Goal: Information Seeking & Learning: Learn about a topic

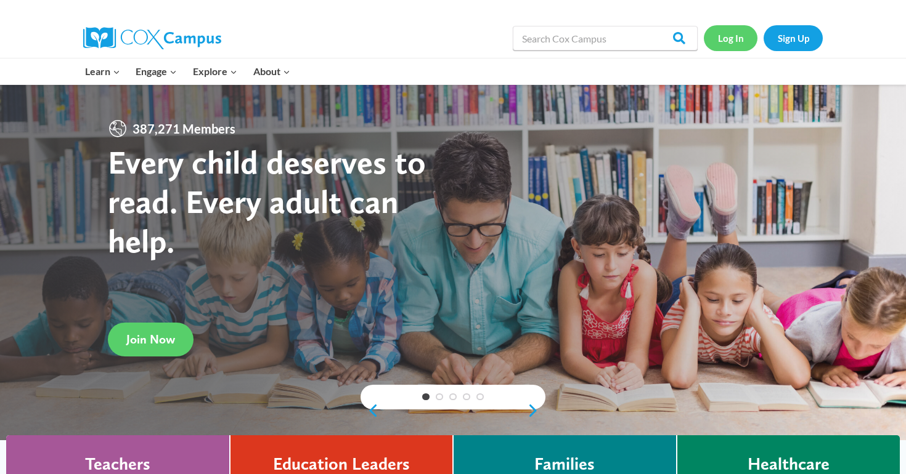
click at [727, 46] on link "Log In" at bounding box center [731, 37] width 54 height 25
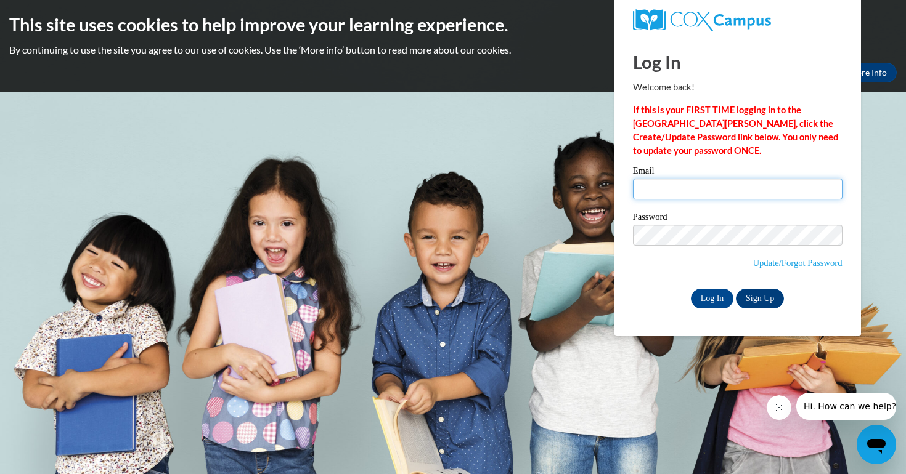
type input "erik.kohlbrenner@sccpss.com"
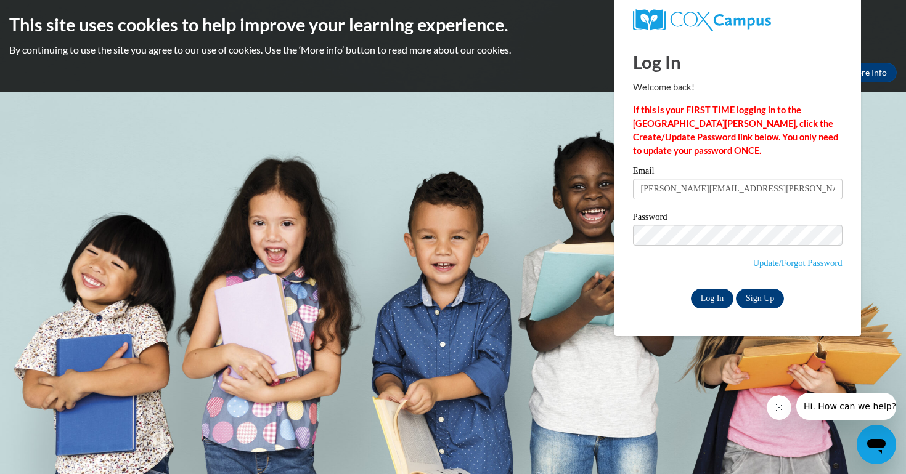
click at [704, 296] on input "Log In" at bounding box center [712, 299] width 43 height 20
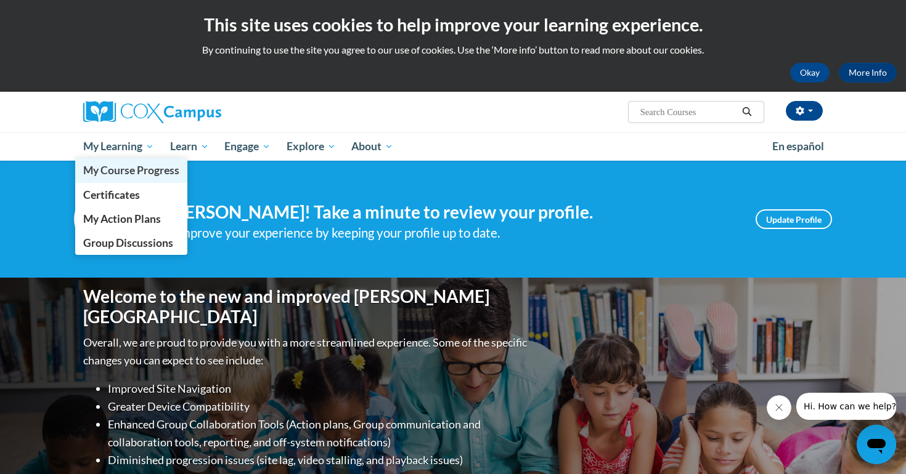
click at [120, 169] on span "My Course Progress" at bounding box center [131, 170] width 96 height 13
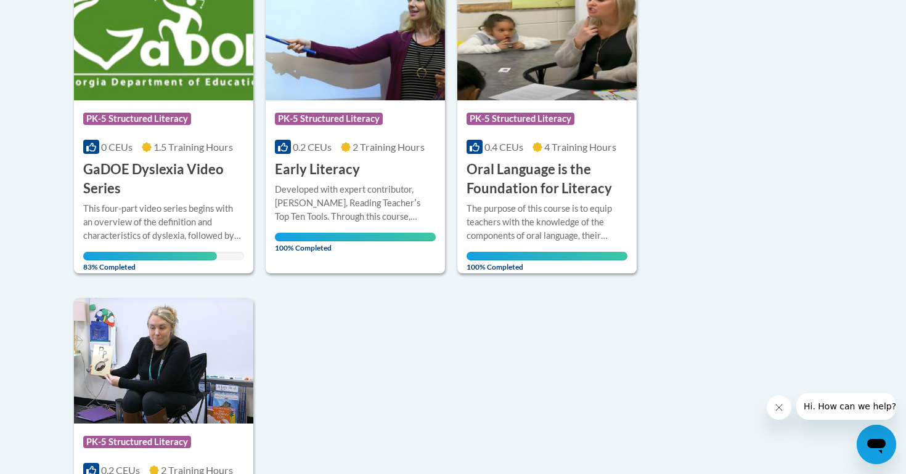
scroll to position [306, 0]
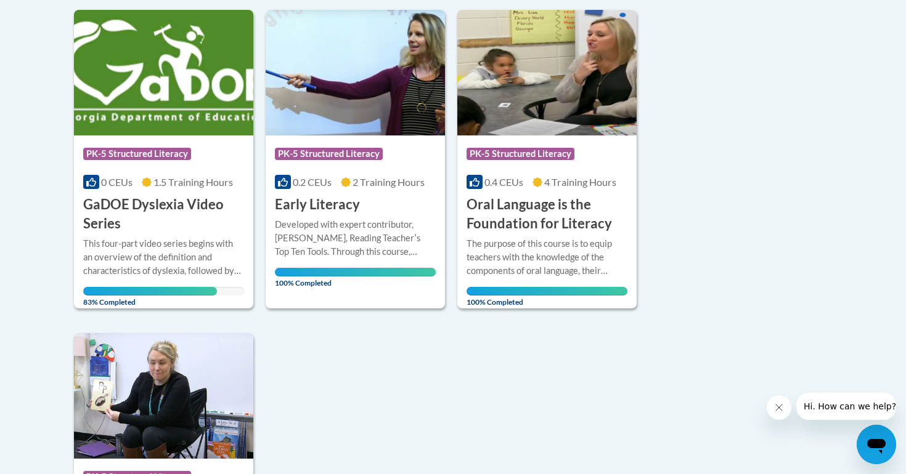
click at [167, 178] on span "1.5 Training Hours" at bounding box center [192, 182] width 79 height 12
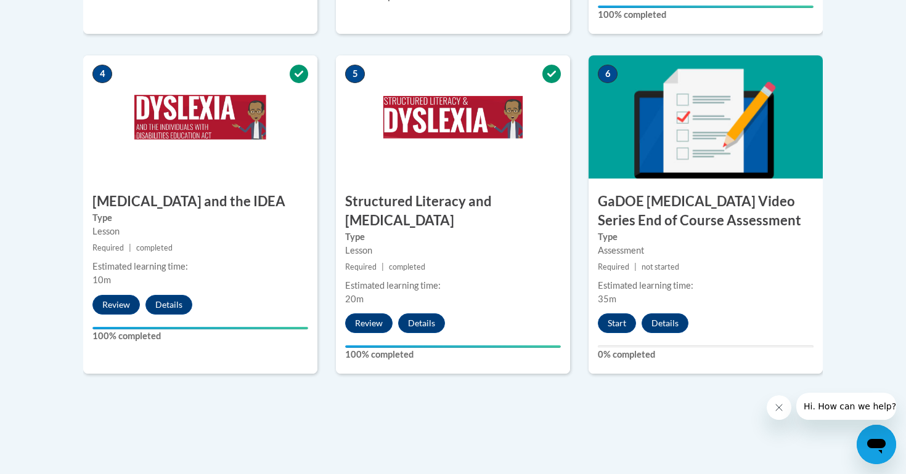
scroll to position [718, 0]
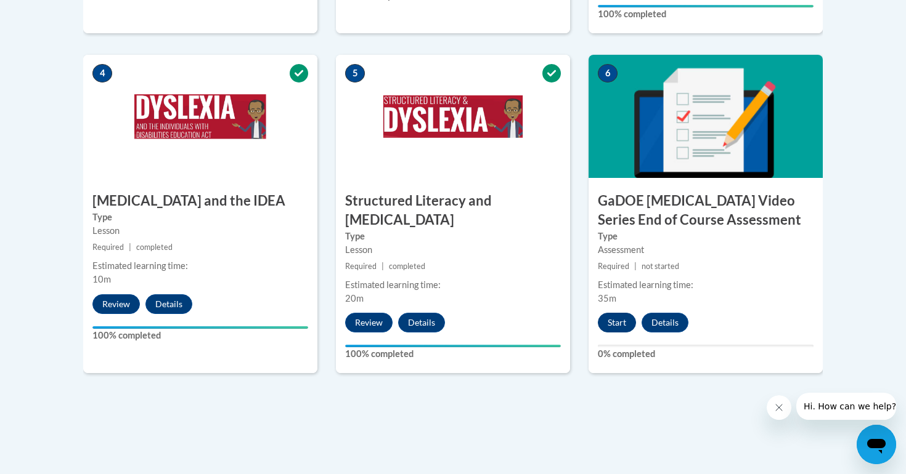
click at [613, 313] on button "Start" at bounding box center [617, 323] width 38 height 20
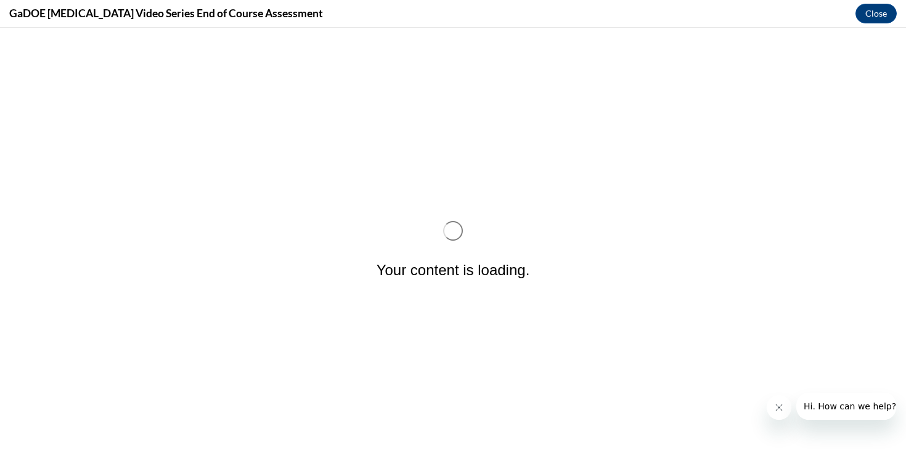
scroll to position [0, 0]
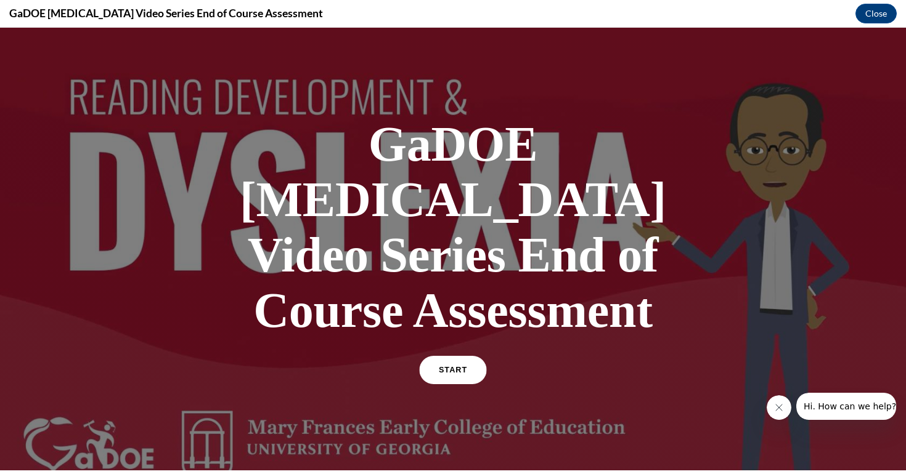
click at [465, 366] on span "START" at bounding box center [453, 370] width 28 height 9
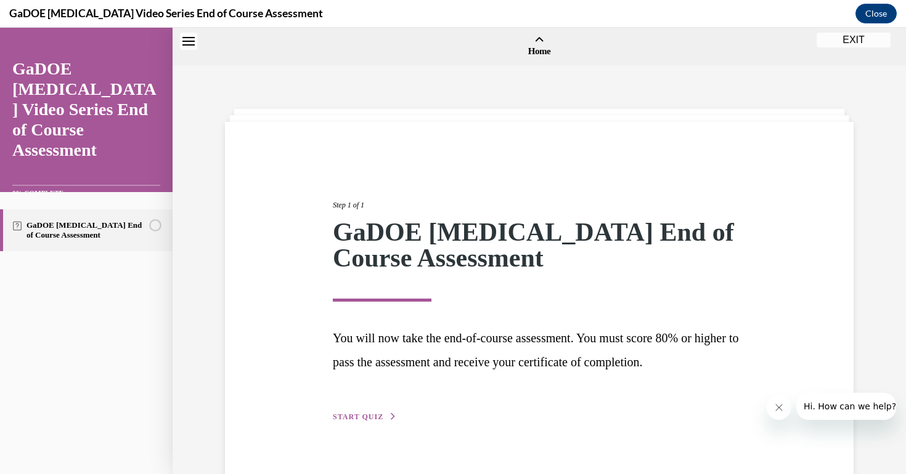
scroll to position [38, 0]
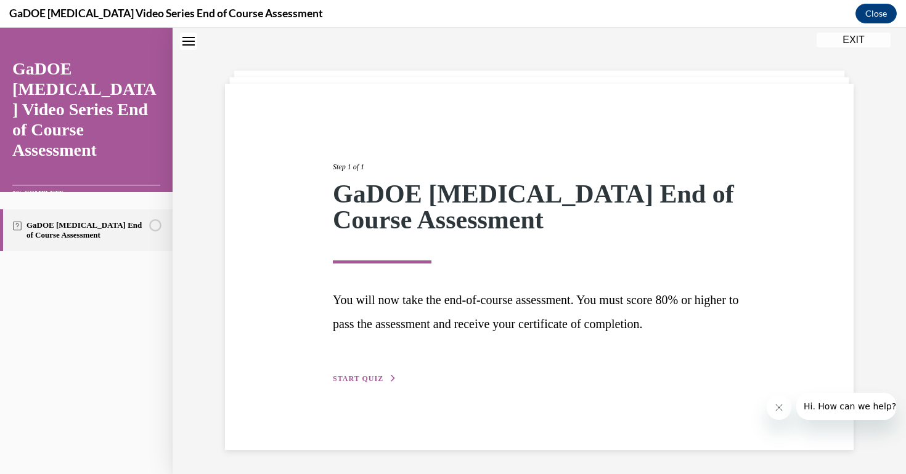
click at [362, 378] on span "START QUIZ" at bounding box center [358, 379] width 51 height 9
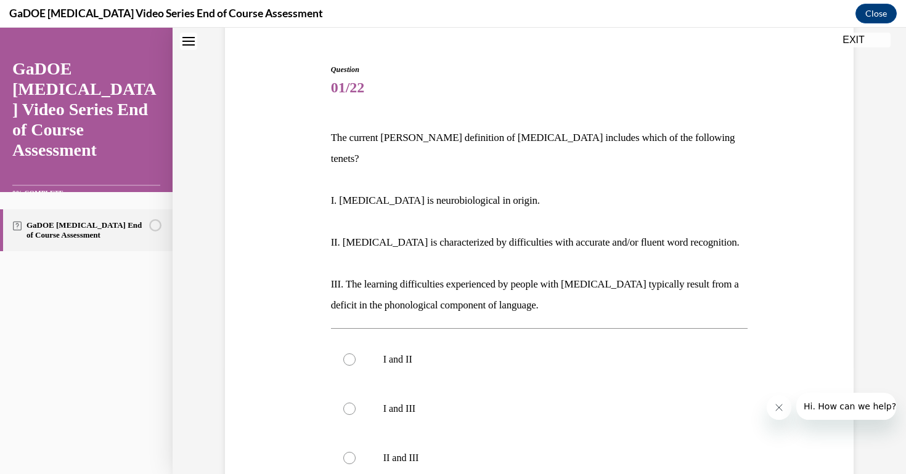
scroll to position [106, 0]
click at [348, 355] on div at bounding box center [349, 361] width 12 height 12
click at [348, 355] on input "I and II" at bounding box center [349, 361] width 12 height 12
radio input "true"
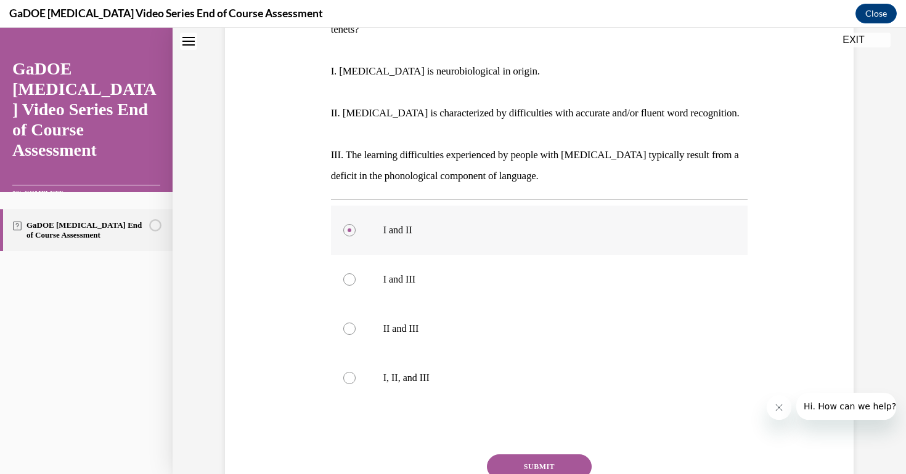
scroll to position [241, 0]
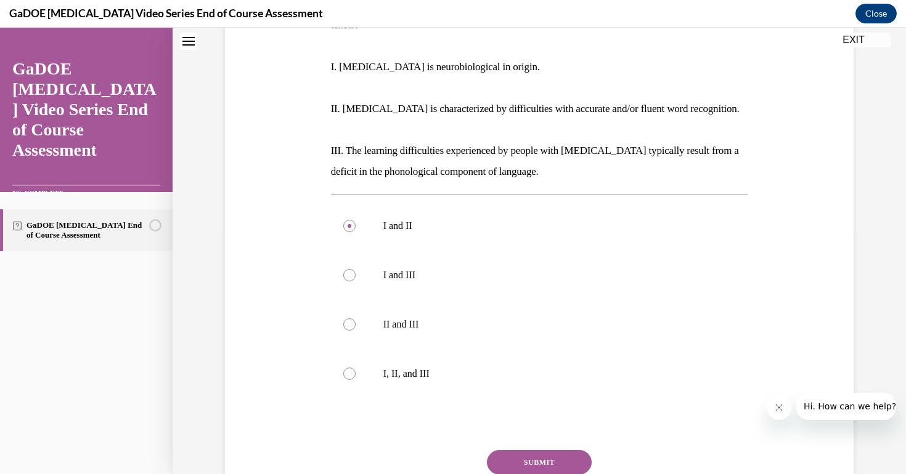
click at [518, 450] on button "SUBMIT" at bounding box center [539, 462] width 105 height 25
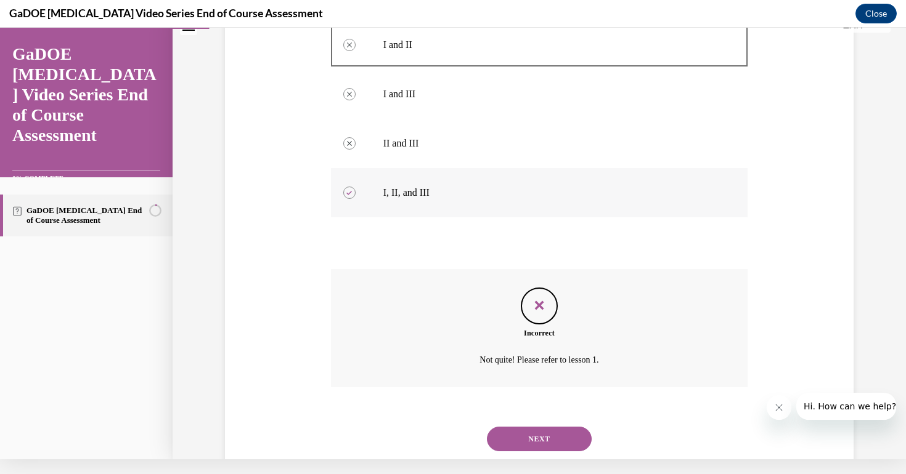
scroll to position [406, 0]
click at [559, 428] on button "NEXT" at bounding box center [539, 440] width 105 height 25
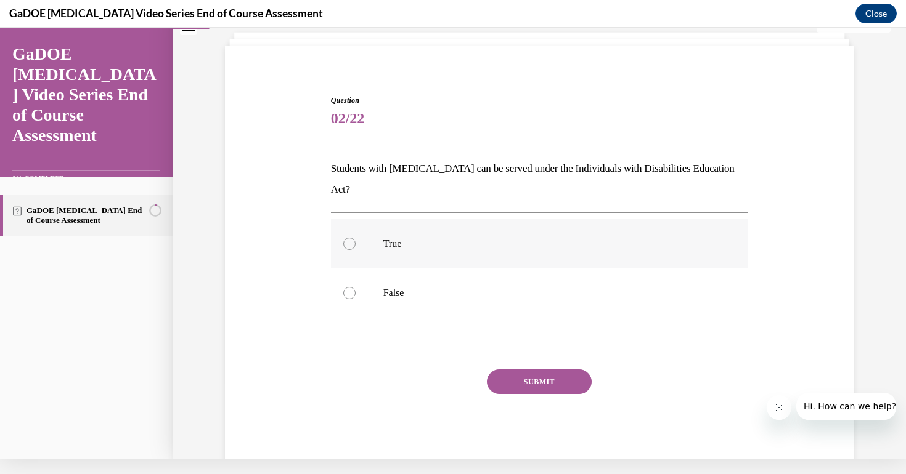
click at [347, 238] on div at bounding box center [349, 244] width 12 height 12
click at [347, 238] on input "True" at bounding box center [349, 244] width 12 height 12
radio input "true"
click at [562, 370] on button "SUBMIT" at bounding box center [539, 382] width 105 height 25
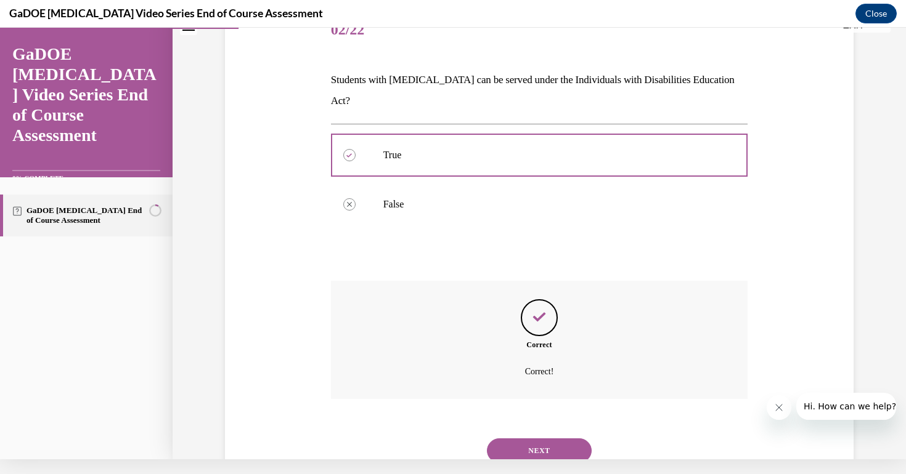
scroll to position [161, 0]
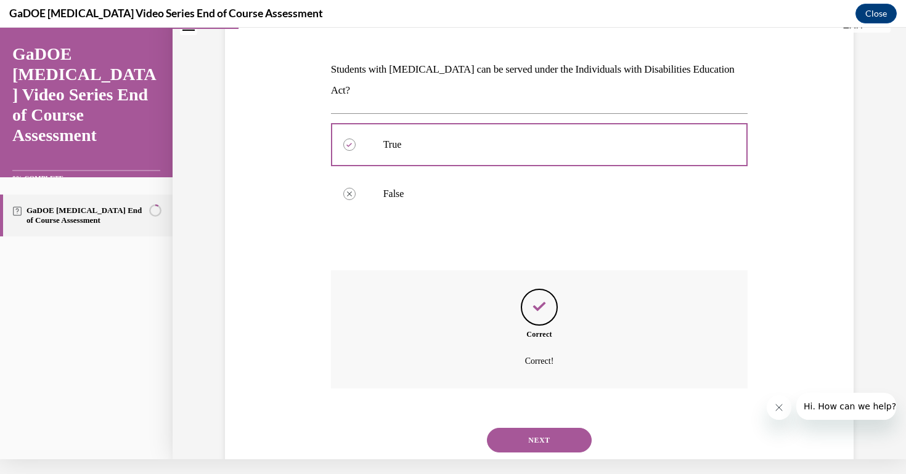
click at [555, 428] on button "NEXT" at bounding box center [539, 440] width 105 height 25
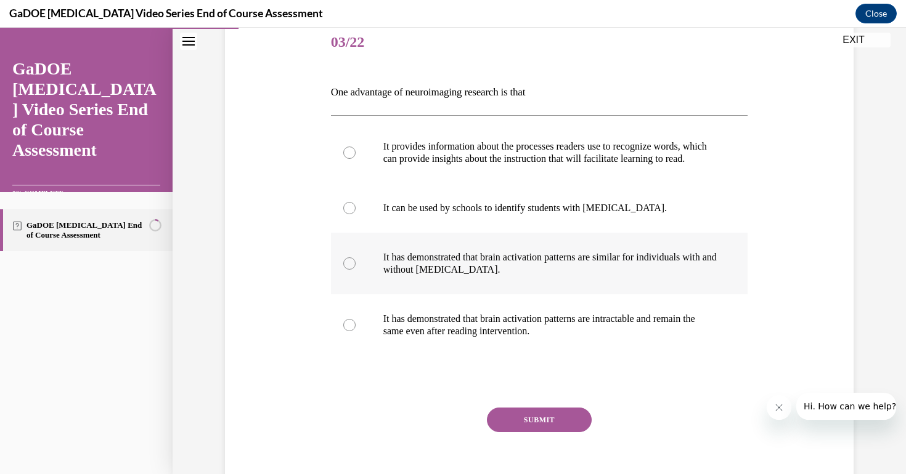
scroll to position [155, 0]
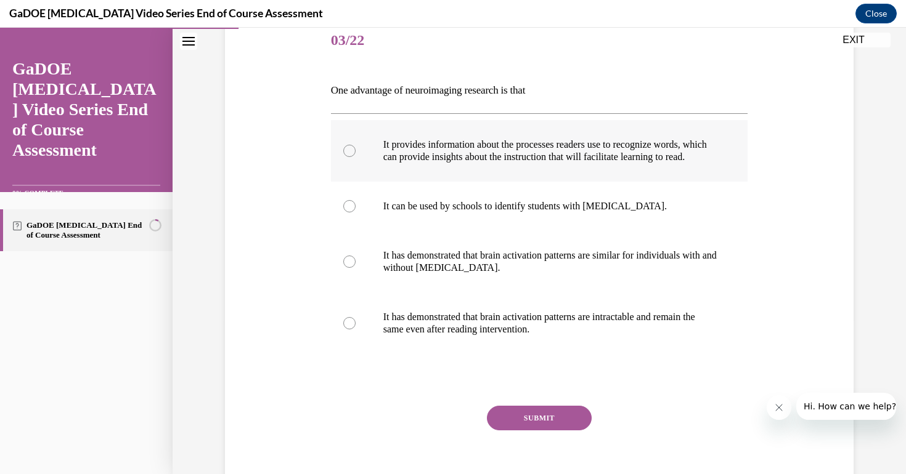
click at [353, 157] on div at bounding box center [349, 151] width 12 height 12
click at [353, 157] on input "It provides information about the processes readers use to recognize words, whi…" at bounding box center [349, 151] width 12 height 12
radio input "true"
click at [516, 428] on button "SUBMIT" at bounding box center [539, 418] width 105 height 25
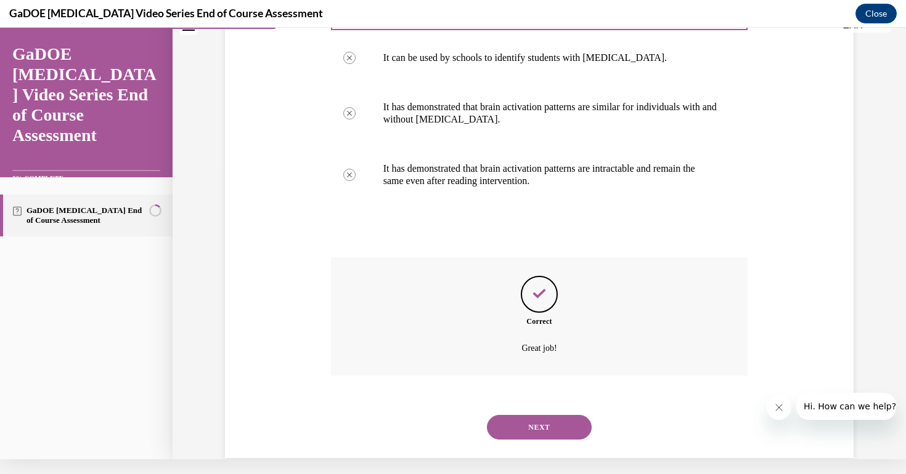
scroll to position [309, 0]
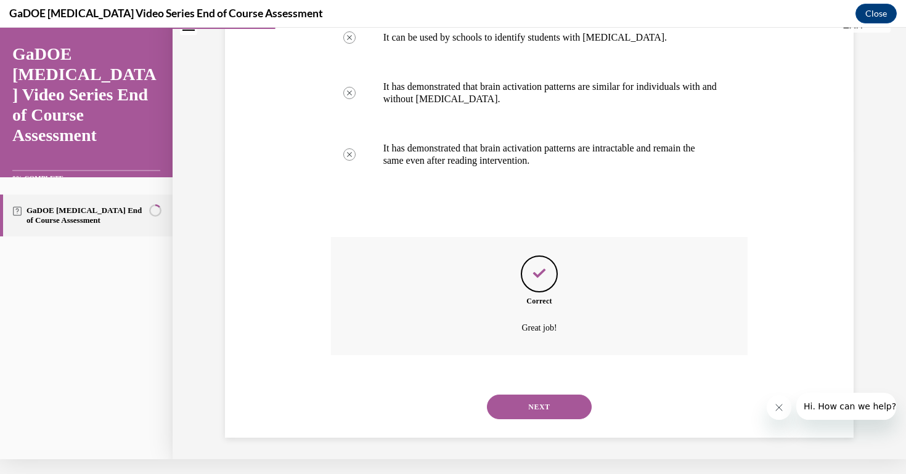
click at [570, 398] on button "NEXT" at bounding box center [539, 407] width 105 height 25
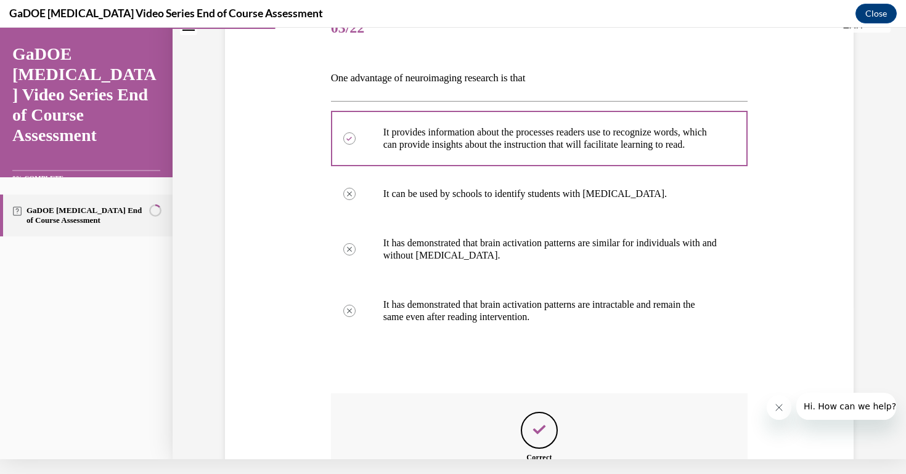
scroll to position [0, 0]
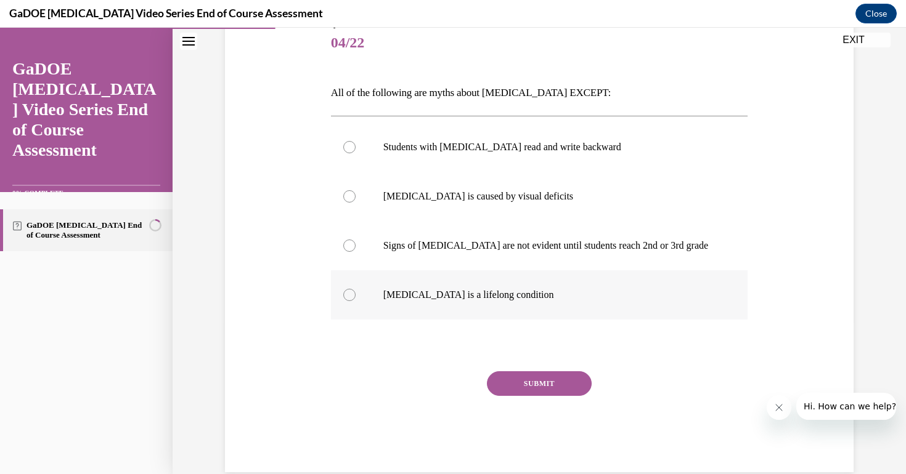
click at [349, 312] on label "Dyslexia is a lifelong condition" at bounding box center [539, 295] width 417 height 49
click at [349, 301] on input "Dyslexia is a lifelong condition" at bounding box center [349, 295] width 12 height 12
radio input "true"
click at [527, 394] on button "SUBMIT" at bounding box center [539, 384] width 105 height 25
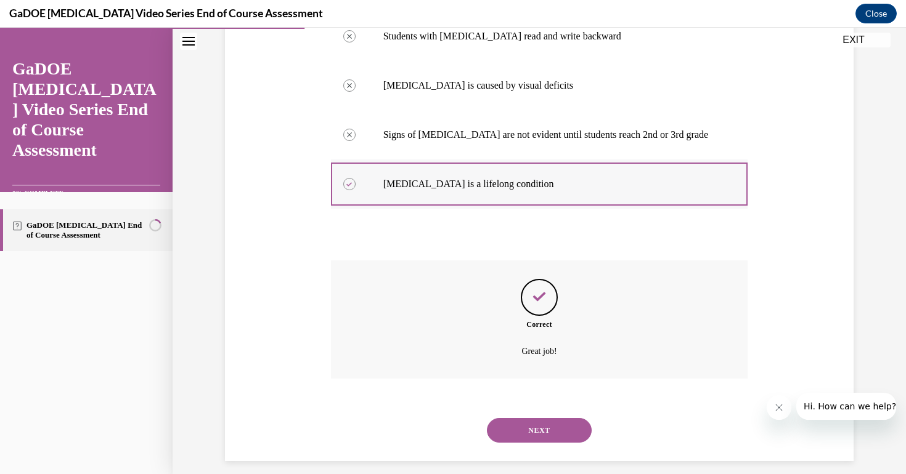
scroll to position [259, 0]
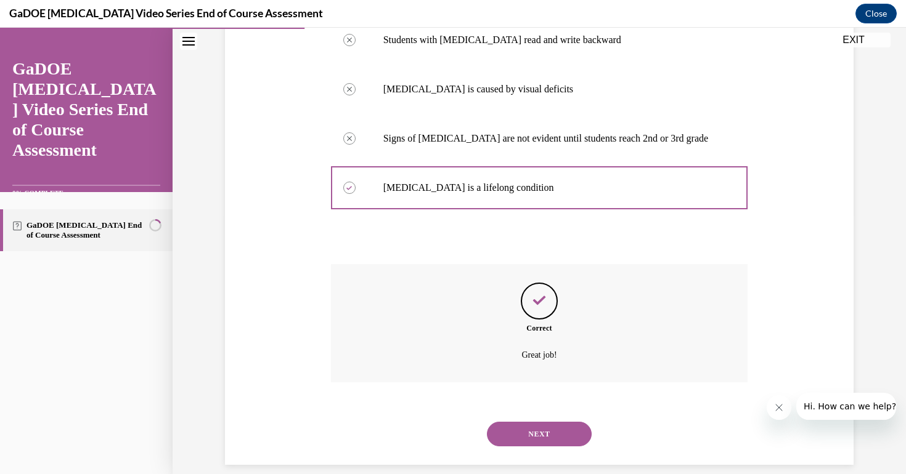
click at [572, 424] on button "NEXT" at bounding box center [539, 434] width 105 height 25
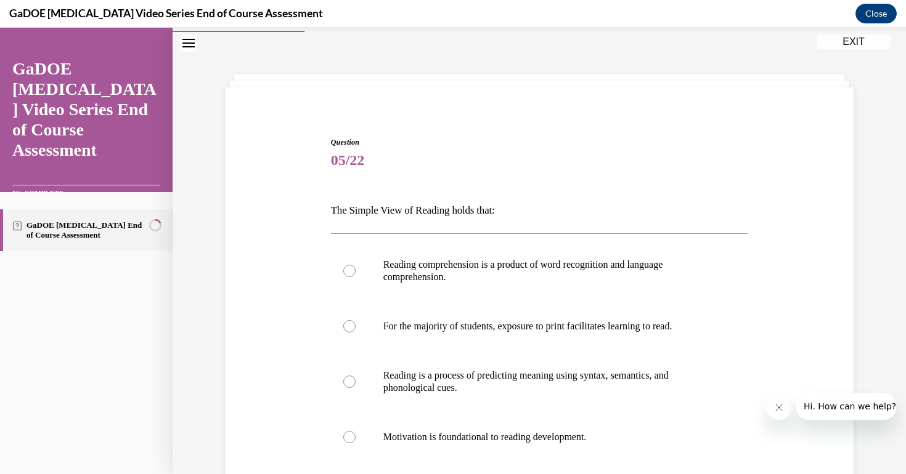
scroll to position [44, 0]
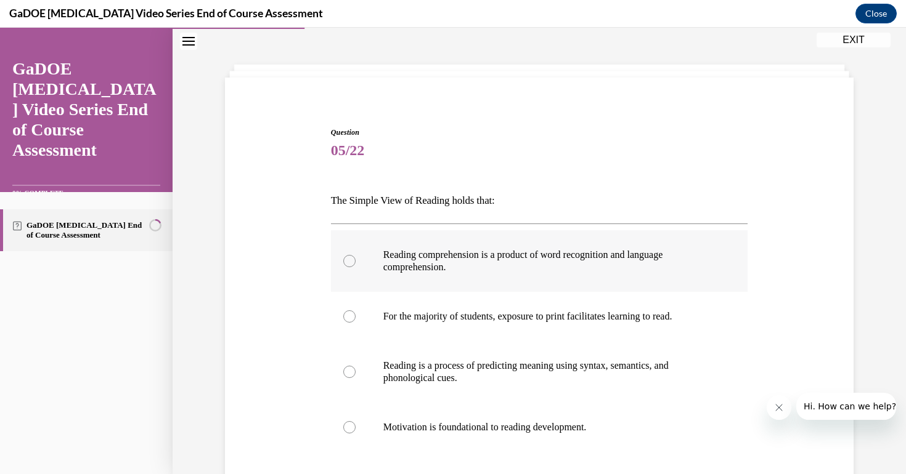
click at [367, 254] on label "Reading comprehension is a product of word recognition and language comprehensi…" at bounding box center [539, 261] width 417 height 62
click at [356, 255] on input "Reading comprehension is a product of word recognition and language comprehensi…" at bounding box center [349, 261] width 12 height 12
radio input "true"
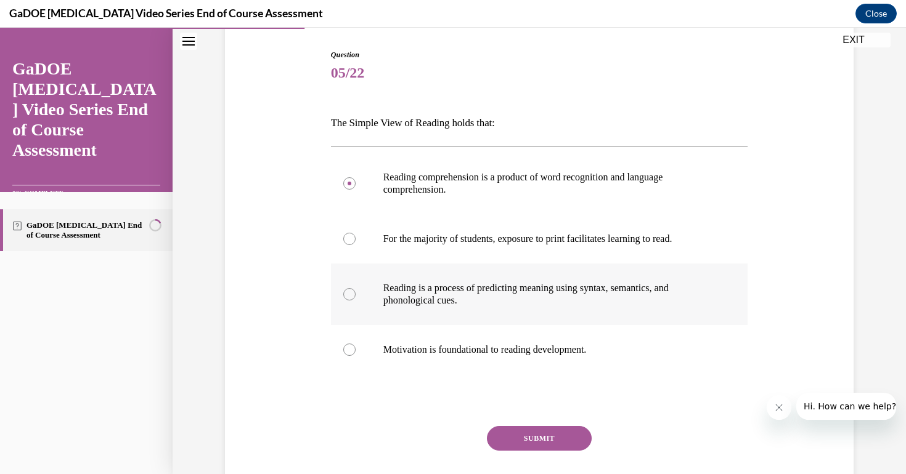
scroll to position [139, 0]
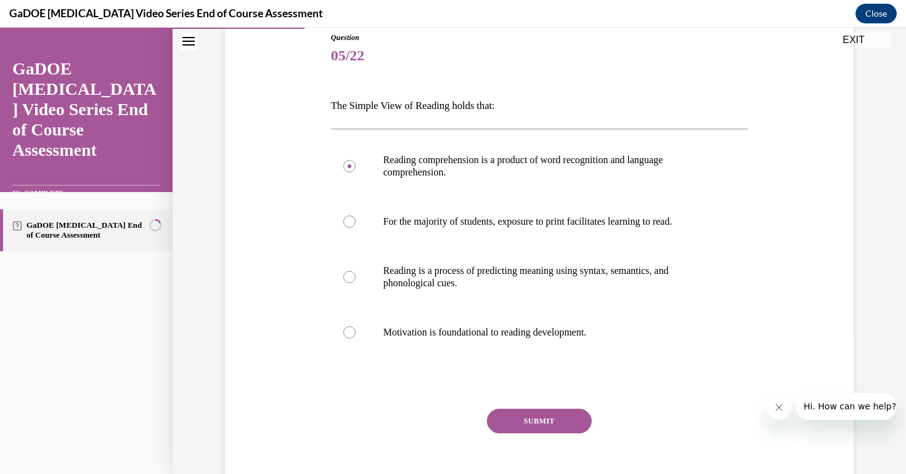
click at [513, 418] on button "SUBMIT" at bounding box center [539, 421] width 105 height 25
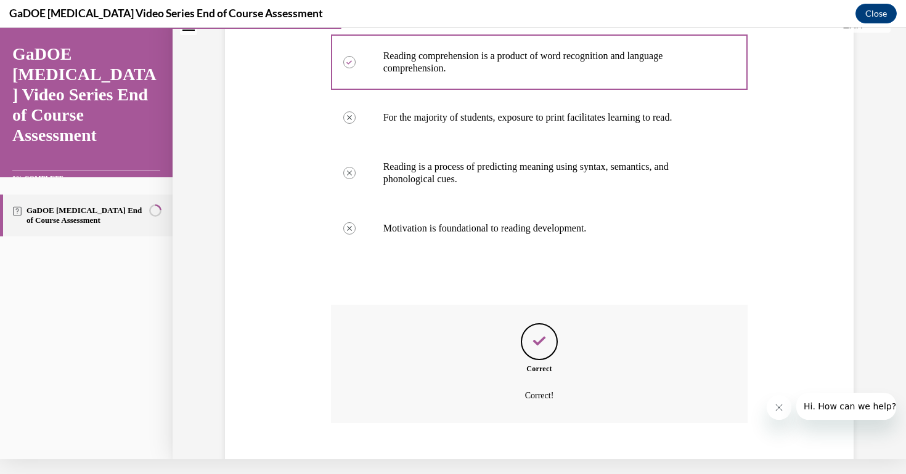
scroll to position [221, 0]
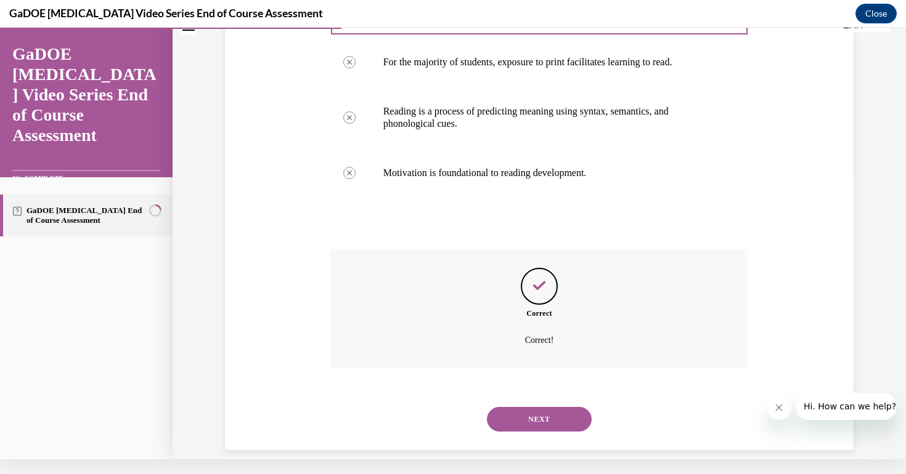
click at [571, 407] on button "NEXT" at bounding box center [539, 419] width 105 height 25
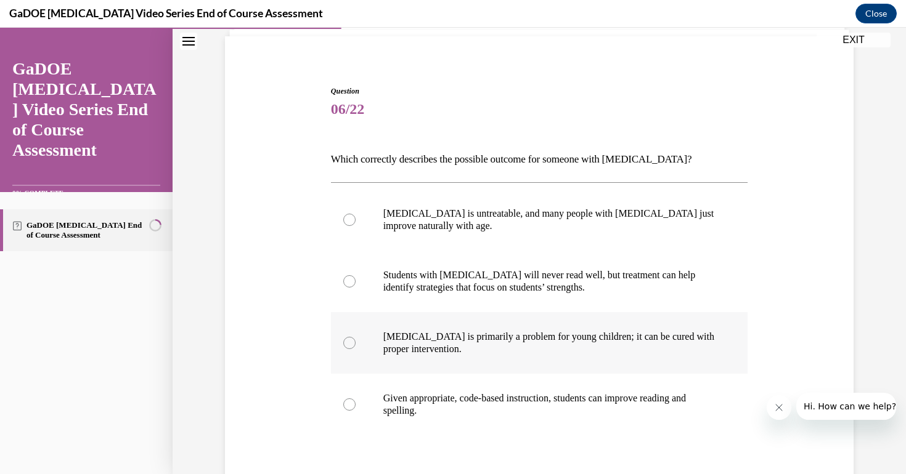
scroll to position [96, 0]
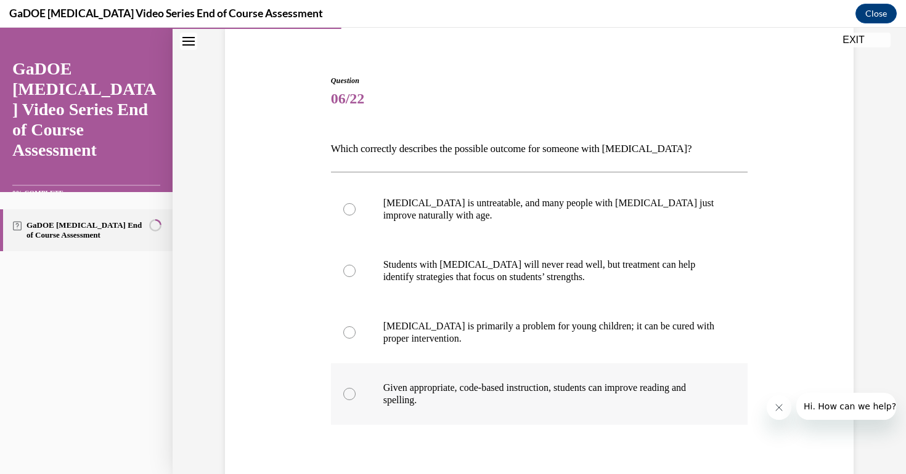
click at [354, 401] on label "Given appropriate, code-based instruction, students can improve reading and spe…" at bounding box center [539, 395] width 417 height 62
click at [354, 401] on input "Given appropriate, code-based instruction, students can improve reading and spe…" at bounding box center [349, 394] width 12 height 12
radio input "true"
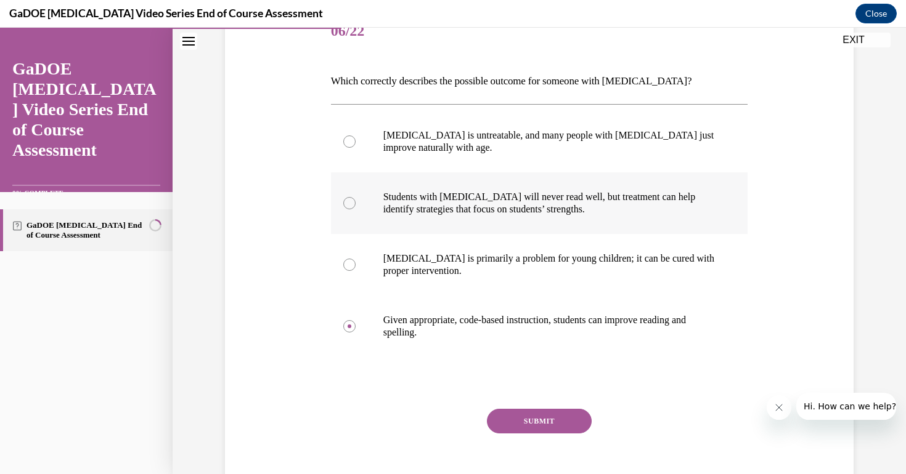
scroll to position [170, 0]
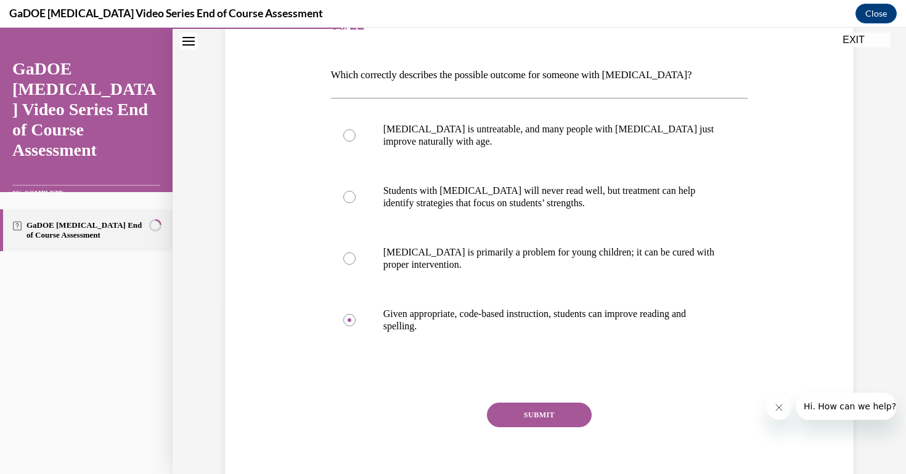
click at [528, 412] on button "SUBMIT" at bounding box center [539, 415] width 105 height 25
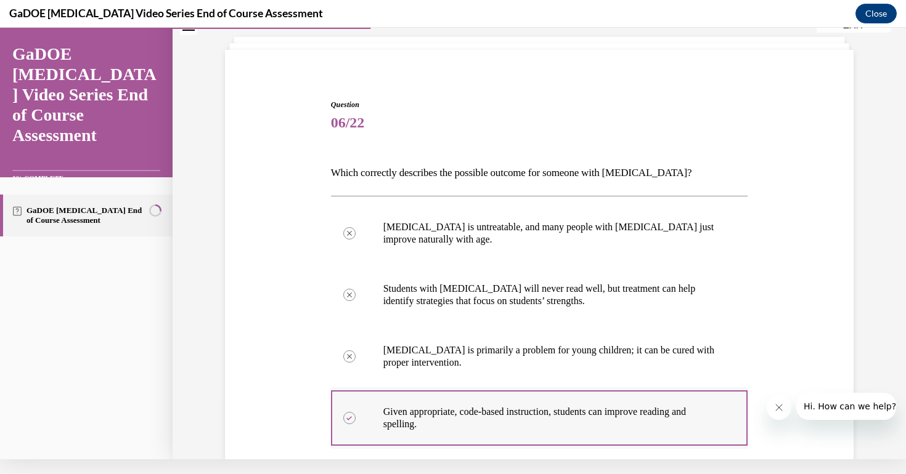
scroll to position [0, 0]
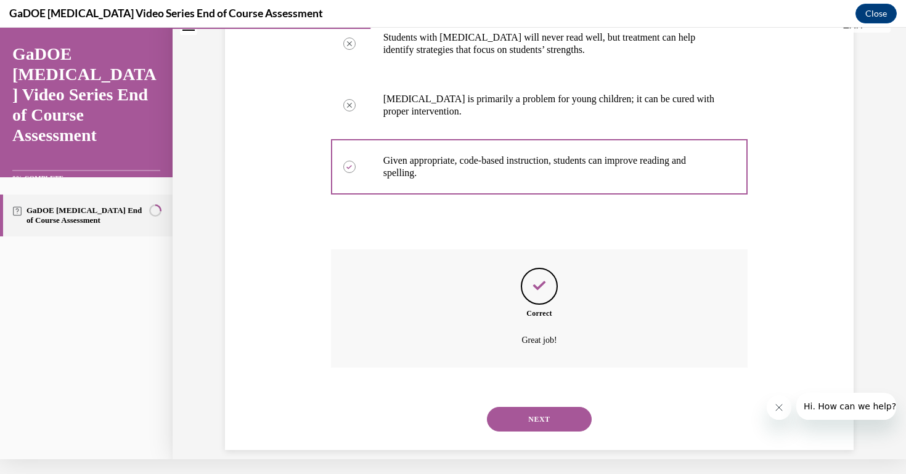
click at [531, 407] on button "NEXT" at bounding box center [539, 419] width 105 height 25
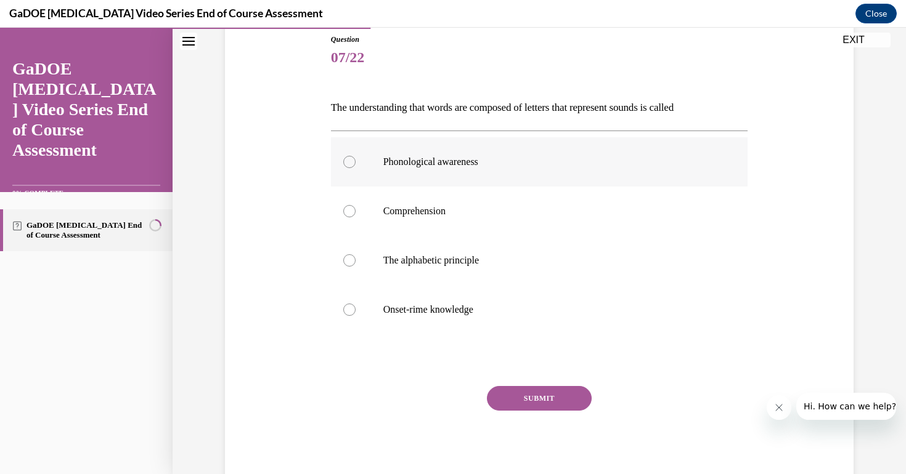
click at [349, 162] on div at bounding box center [349, 162] width 12 height 12
click at [349, 162] on input "Phonological awareness" at bounding box center [349, 162] width 12 height 12
radio input "true"
click at [560, 397] on button "SUBMIT" at bounding box center [539, 398] width 105 height 25
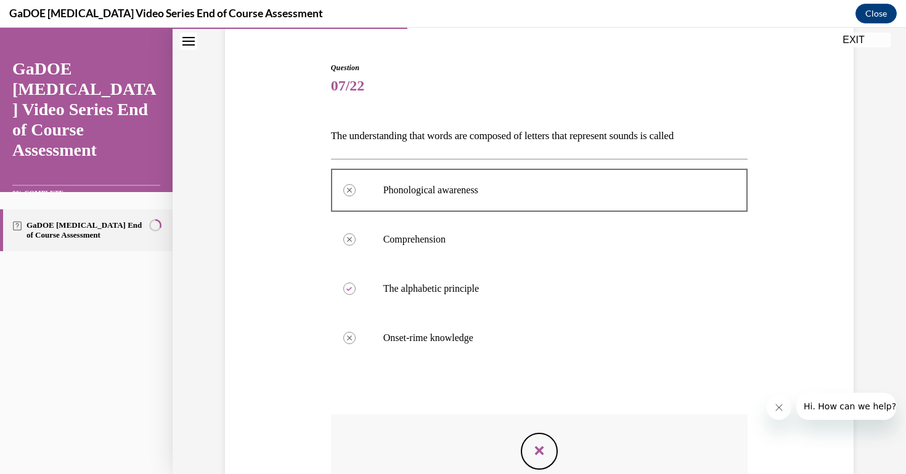
scroll to position [108, 0]
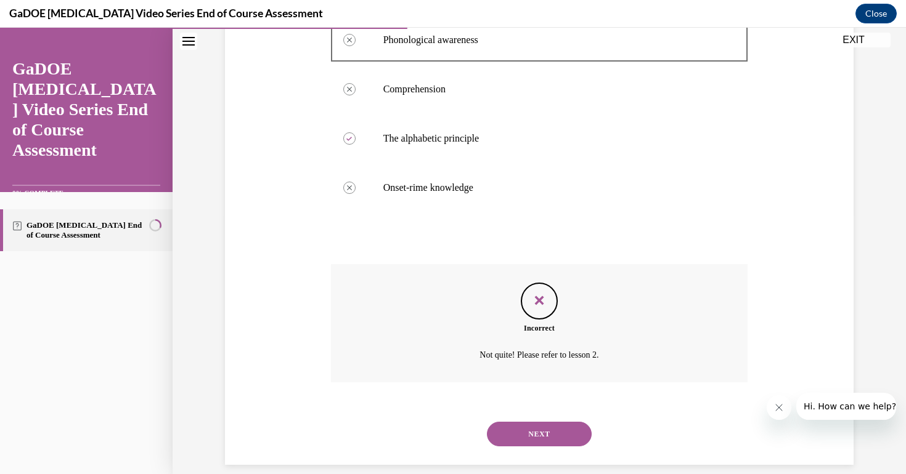
click at [550, 422] on button "NEXT" at bounding box center [539, 434] width 105 height 25
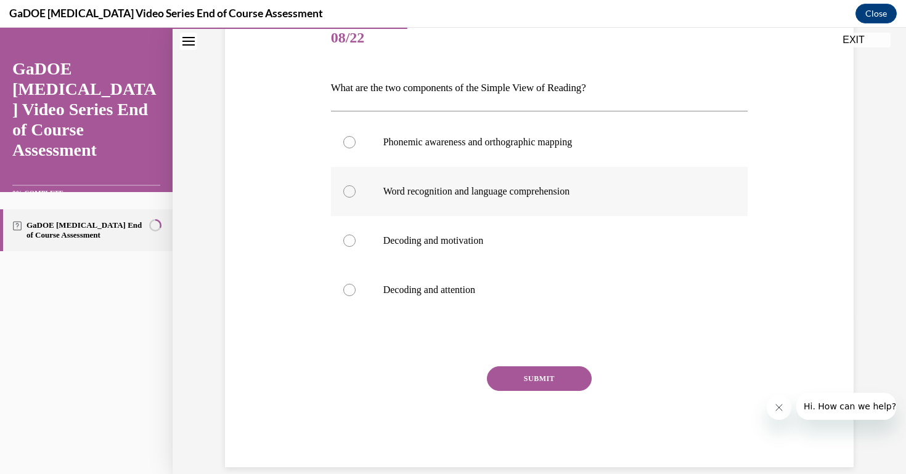
click at [433, 213] on label "Word recognition and language comprehension" at bounding box center [539, 191] width 417 height 49
click at [356, 198] on input "Word recognition and language comprehension" at bounding box center [349, 191] width 12 height 12
radio input "true"
click at [536, 395] on div "SUBMIT" at bounding box center [539, 398] width 417 height 62
click at [538, 402] on div "SUBMIT" at bounding box center [539, 398] width 417 height 62
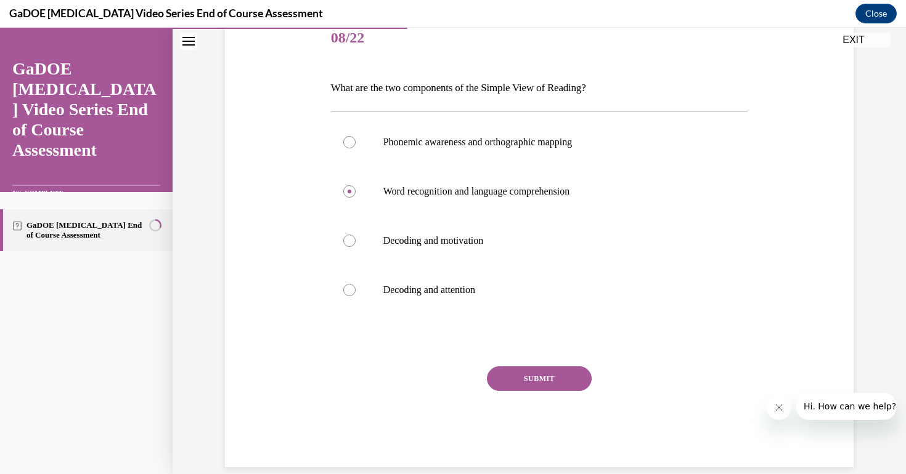
click at [549, 401] on div "SUBMIT" at bounding box center [539, 398] width 417 height 62
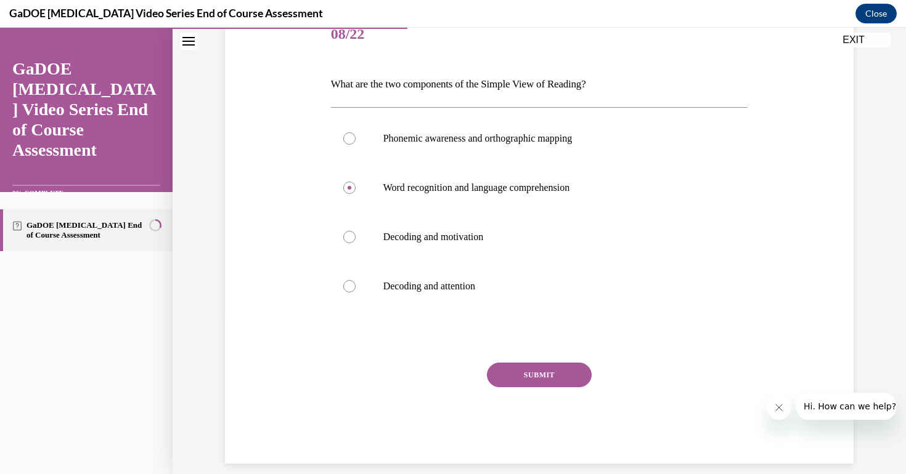
scroll to position [160, 0]
click at [531, 378] on button "SUBMIT" at bounding box center [539, 376] width 105 height 25
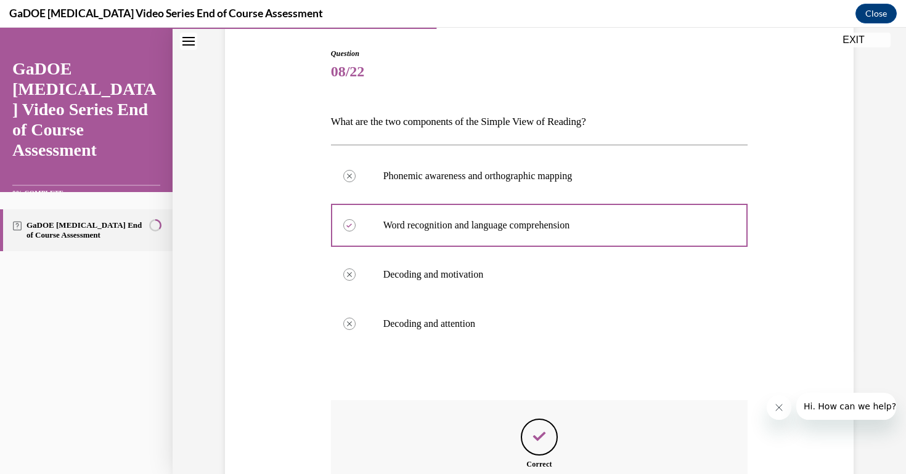
scroll to position [259, 0]
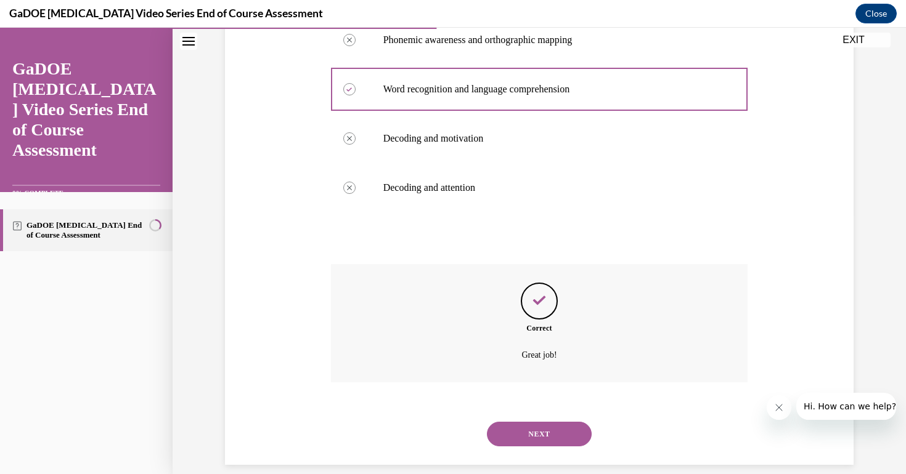
click at [548, 422] on button "NEXT" at bounding box center [539, 434] width 105 height 25
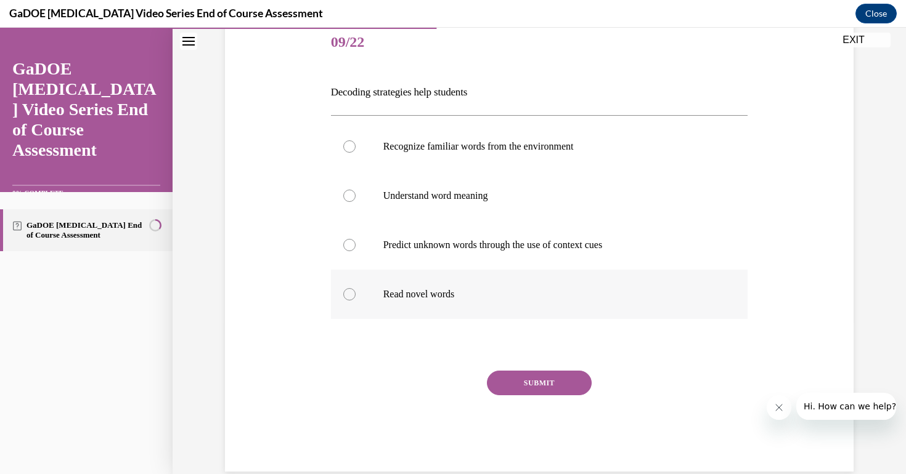
click at [357, 313] on label "Read novel words" at bounding box center [539, 294] width 417 height 49
click at [356, 301] on input "Read novel words" at bounding box center [349, 294] width 12 height 12
radio input "true"
click at [566, 403] on div "SUBMIT" at bounding box center [539, 402] width 417 height 62
click at [566, 402] on div "SUBMIT" at bounding box center [539, 402] width 417 height 62
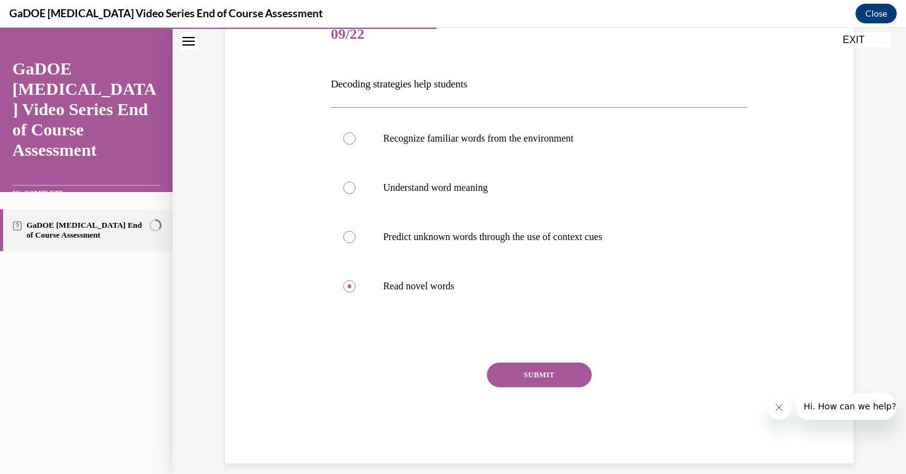
scroll to position [160, 0]
click at [521, 382] on button "SUBMIT" at bounding box center [539, 376] width 105 height 25
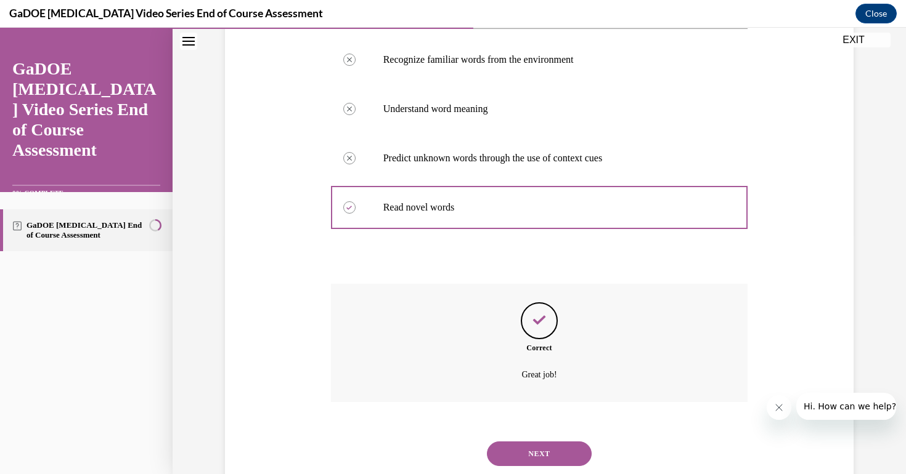
scroll to position [259, 0]
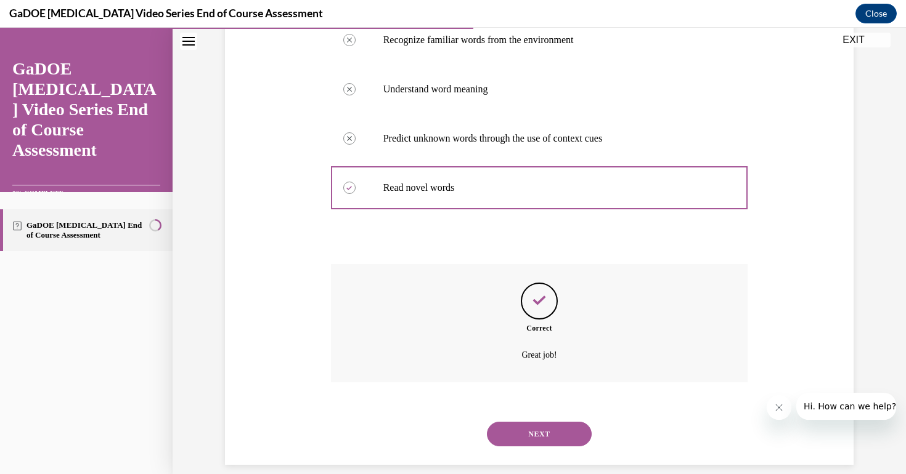
click at [541, 422] on button "NEXT" at bounding box center [539, 434] width 105 height 25
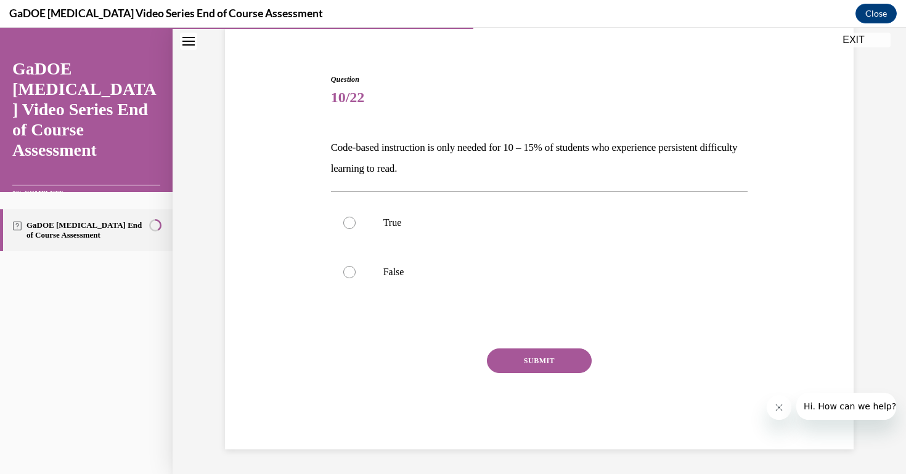
scroll to position [76, 0]
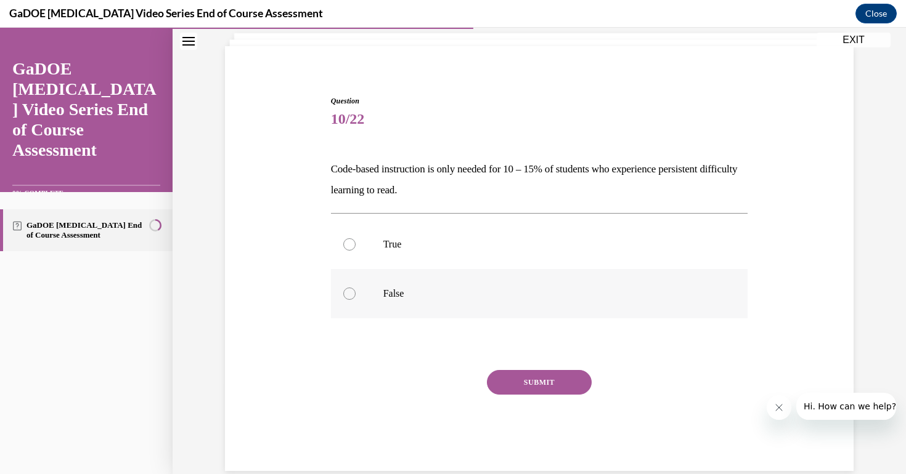
click at [355, 296] on div at bounding box center [349, 294] width 12 height 12
click at [355, 296] on input "False" at bounding box center [349, 294] width 12 height 12
radio input "true"
click at [547, 383] on button "SUBMIT" at bounding box center [539, 382] width 105 height 25
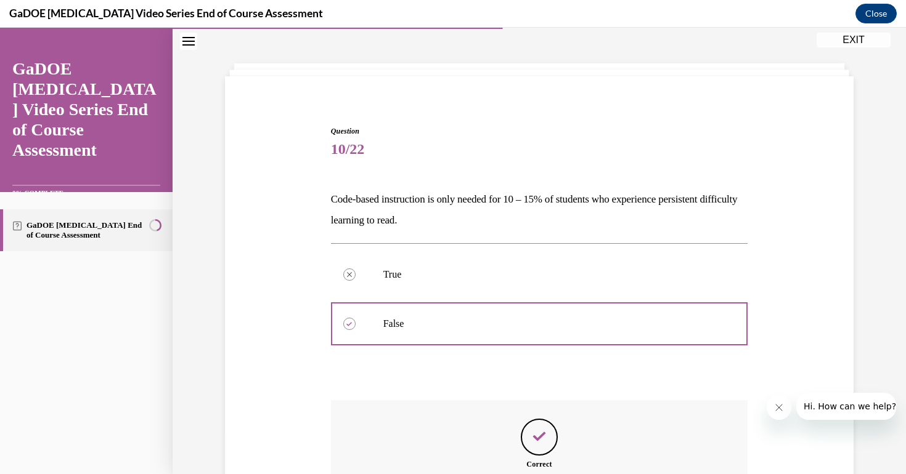
scroll to position [182, 0]
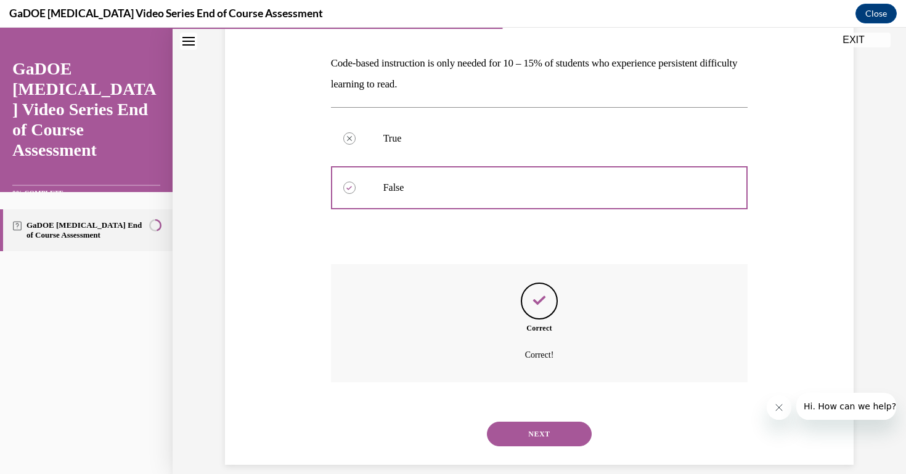
click at [543, 422] on button "NEXT" at bounding box center [539, 434] width 105 height 25
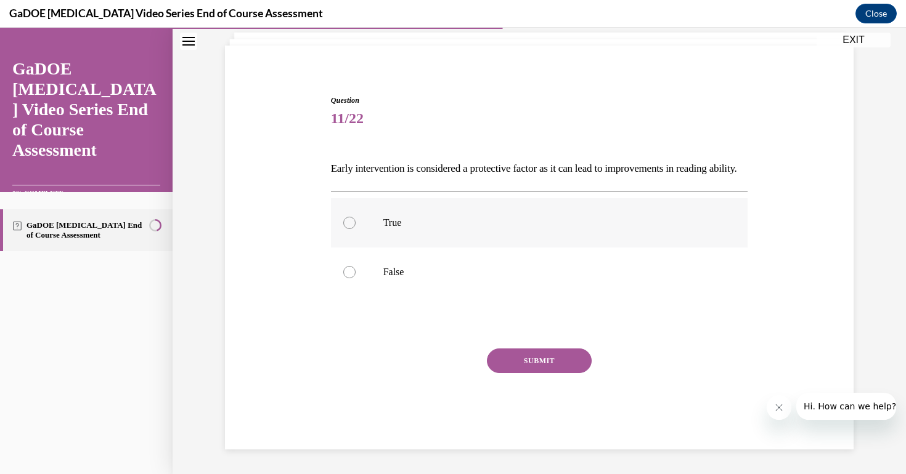
click at [526, 248] on label "True" at bounding box center [539, 222] width 417 height 49
click at [356, 229] on input "True" at bounding box center [349, 223] width 12 height 12
radio input "true"
click at [543, 371] on button "SUBMIT" at bounding box center [539, 361] width 105 height 25
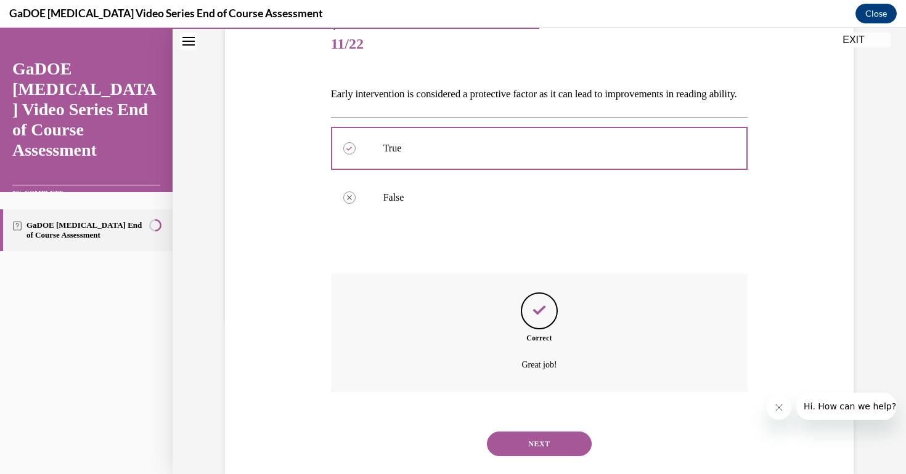
scroll to position [182, 0]
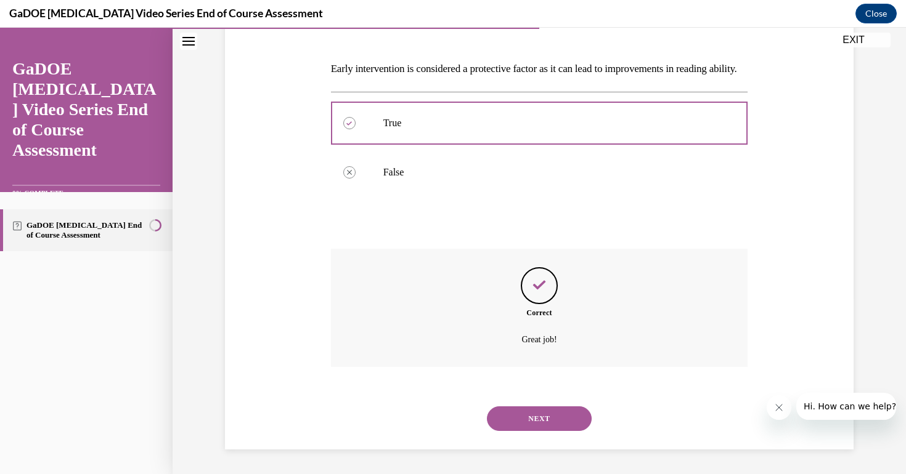
click at [550, 417] on button "NEXT" at bounding box center [539, 419] width 105 height 25
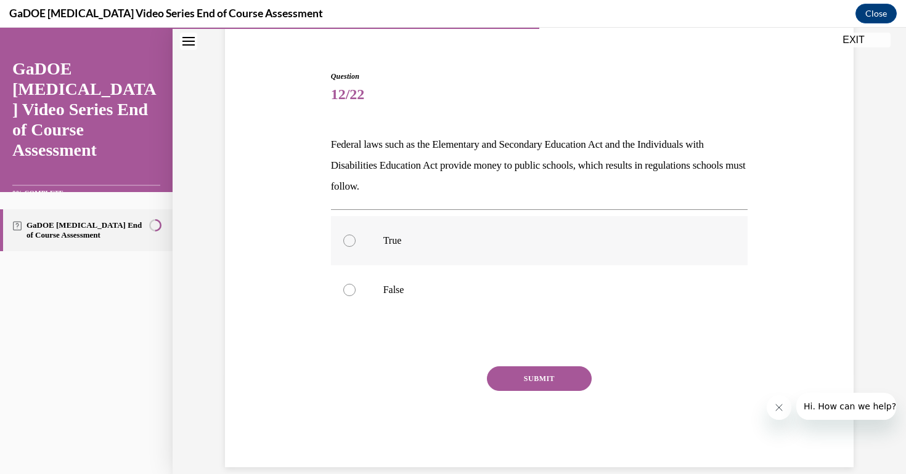
click at [418, 231] on label "True" at bounding box center [539, 240] width 417 height 49
click at [356, 235] on input "True" at bounding box center [349, 241] width 12 height 12
radio input "true"
click at [539, 382] on button "SUBMIT" at bounding box center [539, 379] width 105 height 25
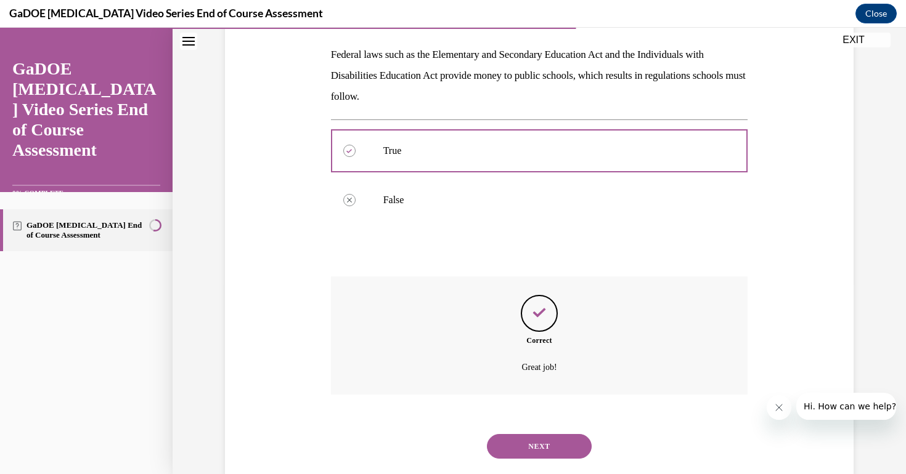
scroll to position [203, 0]
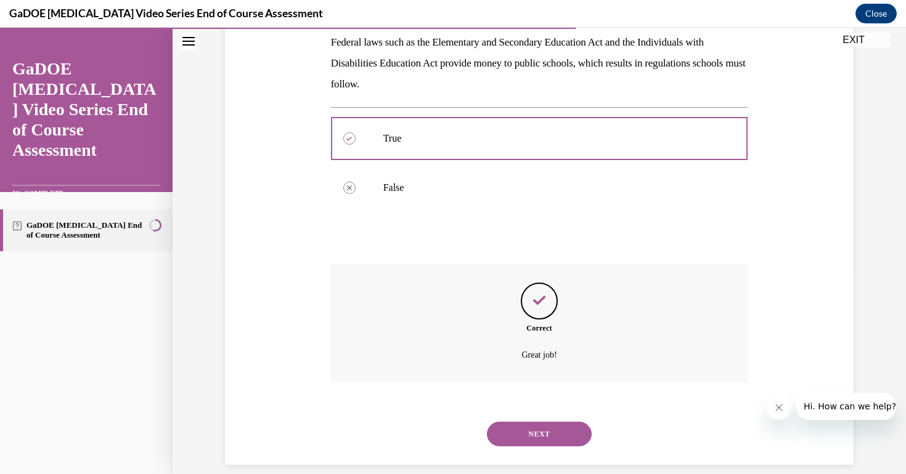
click at [549, 422] on button "NEXT" at bounding box center [539, 434] width 105 height 25
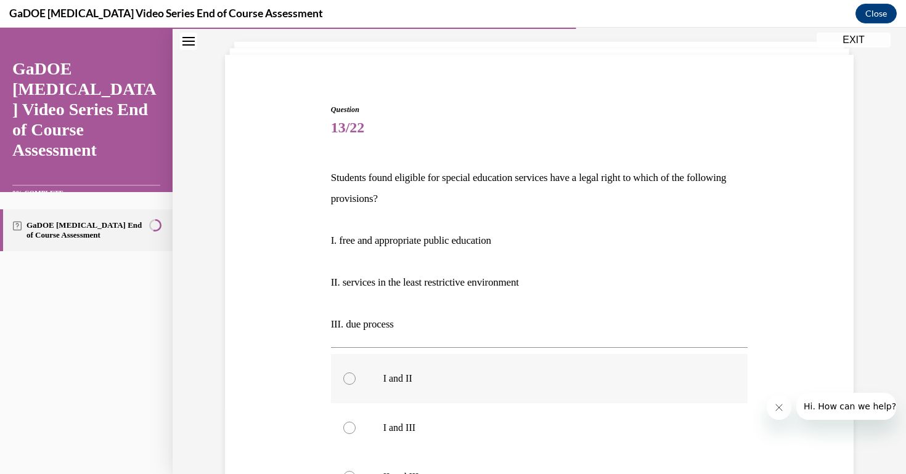
scroll to position [100, 0]
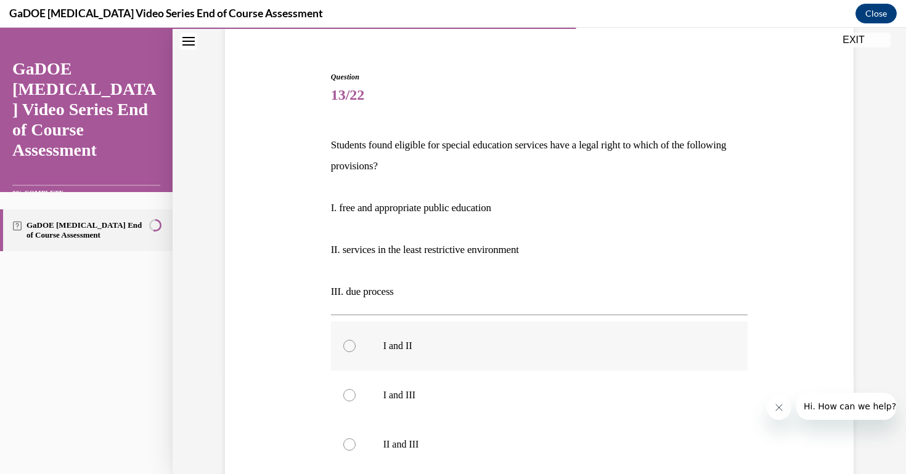
click at [369, 341] on label "I and II" at bounding box center [539, 346] width 417 height 49
click at [356, 341] on input "I and II" at bounding box center [349, 346] width 12 height 12
radio input "true"
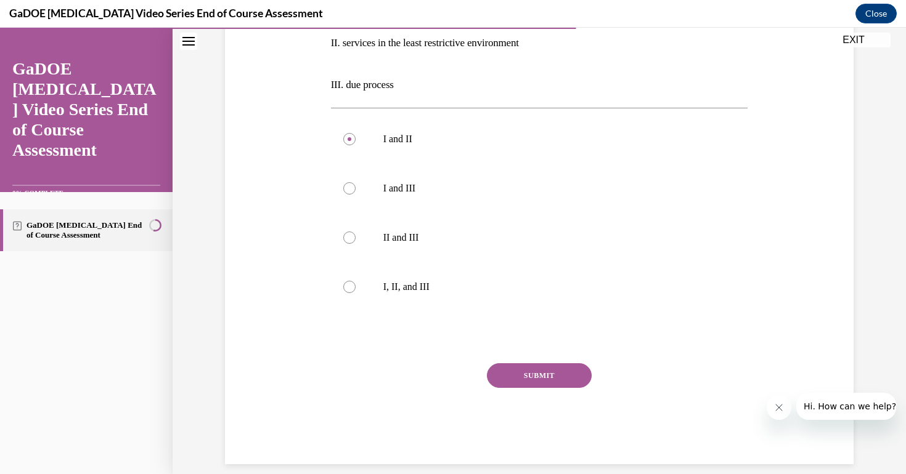
click at [573, 373] on button "SUBMIT" at bounding box center [539, 376] width 105 height 25
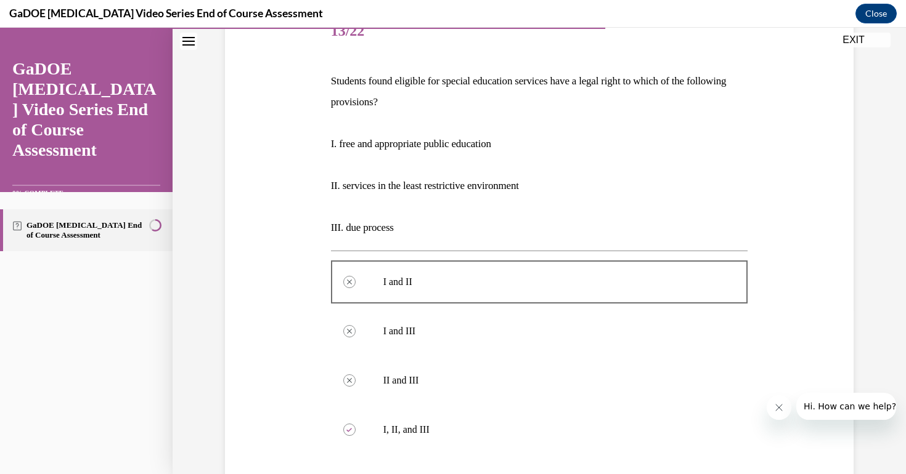
scroll to position [152, 0]
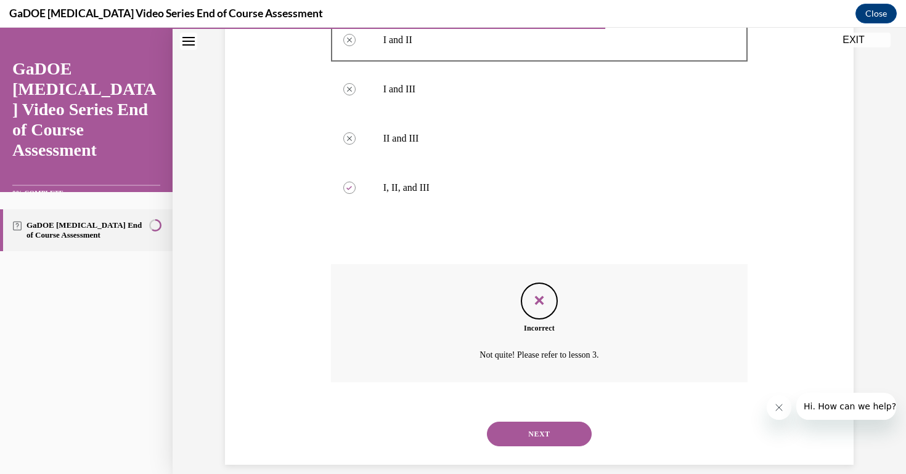
click at [540, 422] on button "NEXT" at bounding box center [539, 434] width 105 height 25
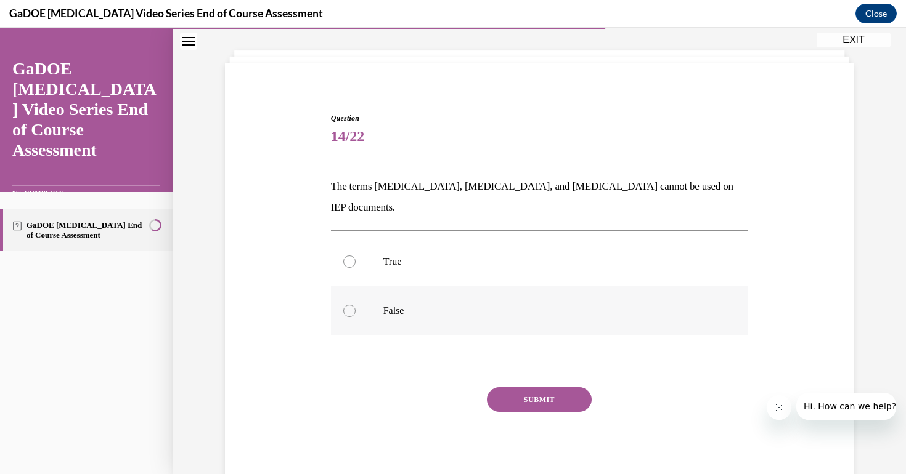
click at [354, 305] on div at bounding box center [349, 311] width 12 height 12
click at [354, 305] on input "False" at bounding box center [349, 311] width 12 height 12
radio input "true"
click at [544, 388] on button "SUBMIT" at bounding box center [539, 400] width 105 height 25
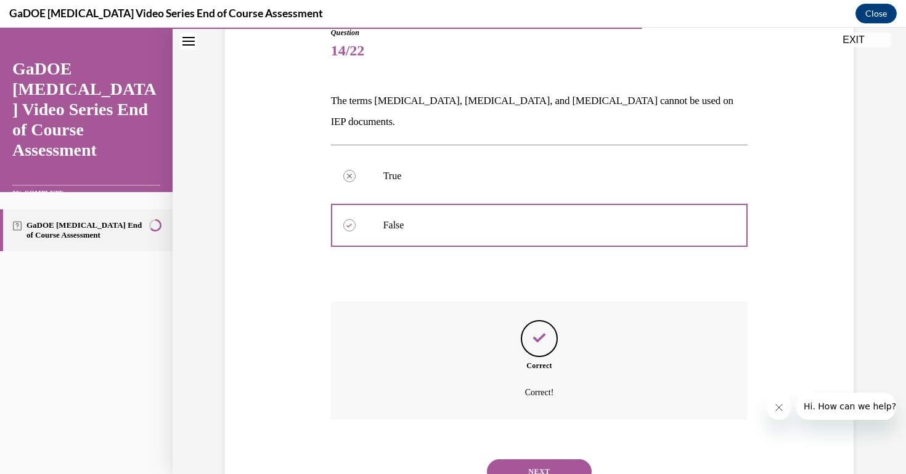
scroll to position [161, 0]
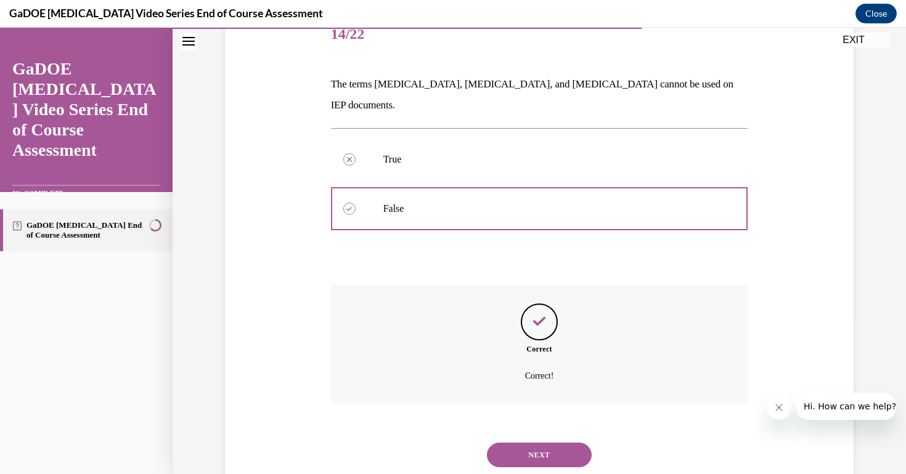
click at [542, 443] on button "NEXT" at bounding box center [539, 455] width 105 height 25
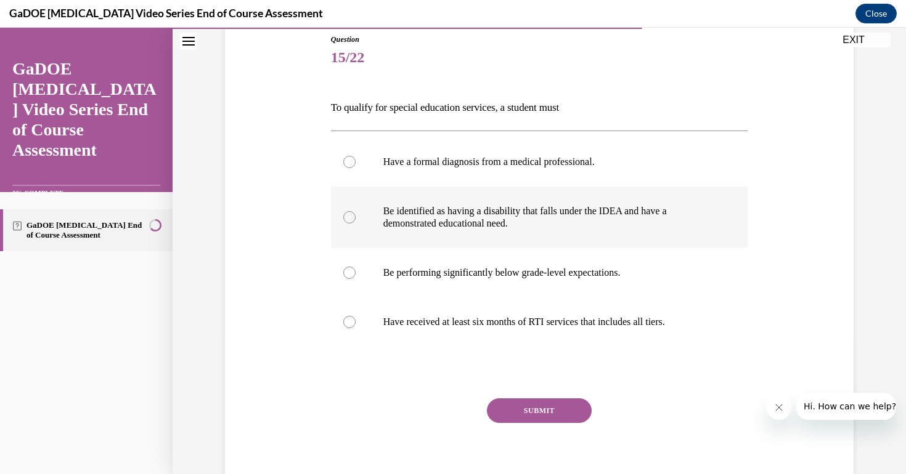
click at [447, 229] on p "Be identified as having a disability that falls under the IDEA and have a demon…" at bounding box center [550, 217] width 334 height 25
click at [356, 224] on input "Be identified as having a disability that falls under the IDEA and have a demon…" at bounding box center [349, 217] width 12 height 12
radio input "true"
click at [531, 418] on button "SUBMIT" at bounding box center [539, 411] width 105 height 25
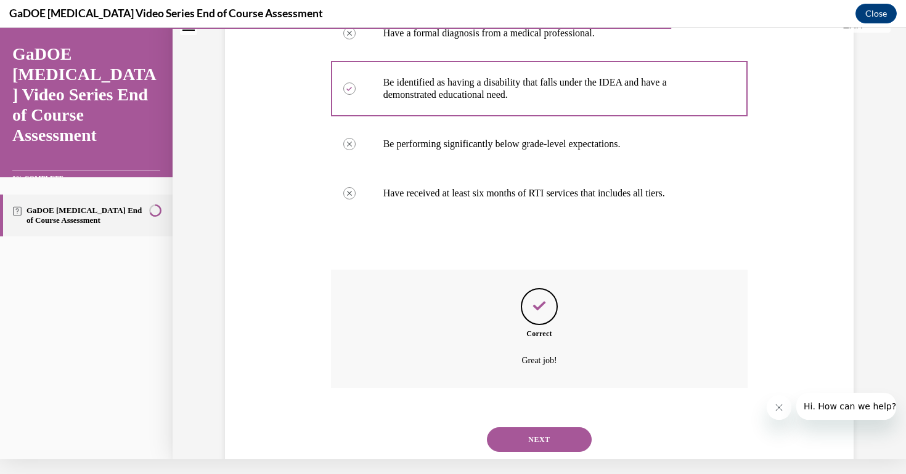
scroll to position [272, 0]
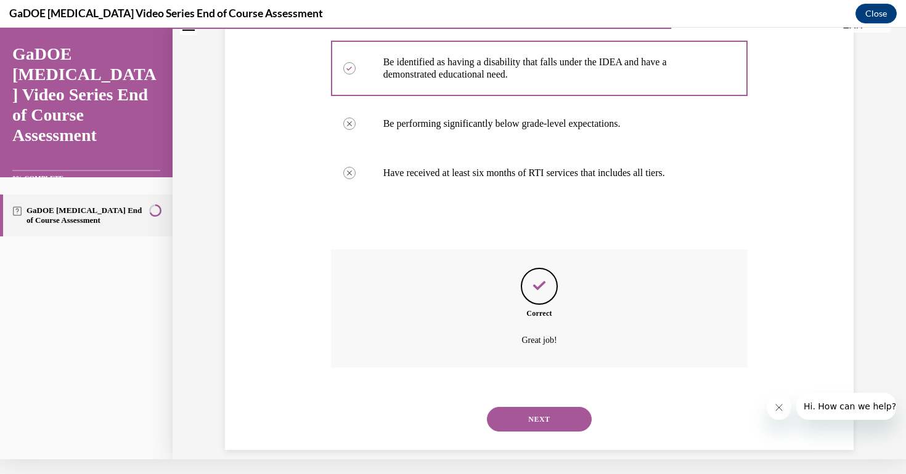
click at [572, 407] on button "NEXT" at bounding box center [539, 419] width 105 height 25
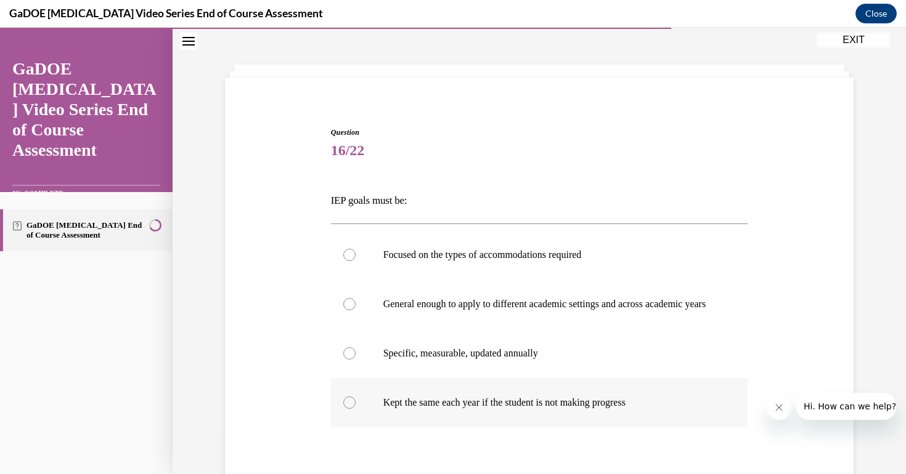
scroll to position [45, 0]
click at [442, 264] on label "Focused on the types of accommodations required" at bounding box center [539, 254] width 417 height 49
click at [356, 261] on input "Focused on the types of accommodations required" at bounding box center [349, 254] width 12 height 12
radio input "true"
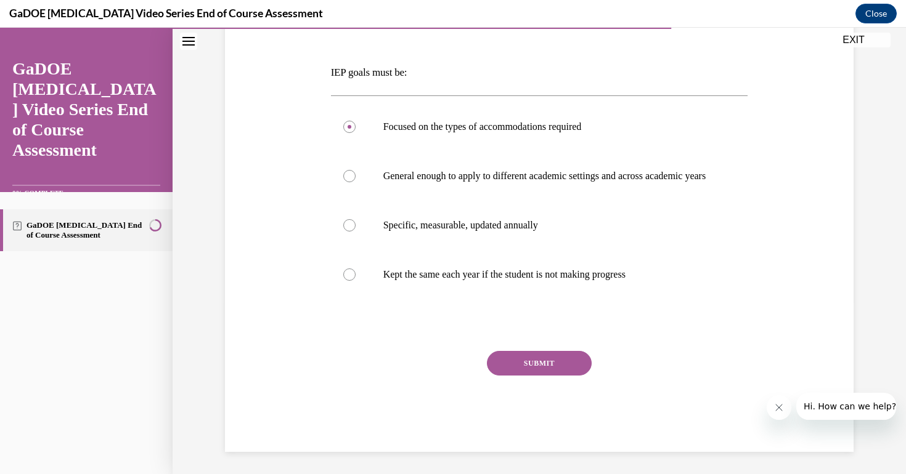
click at [563, 370] on button "SUBMIT" at bounding box center [539, 363] width 105 height 25
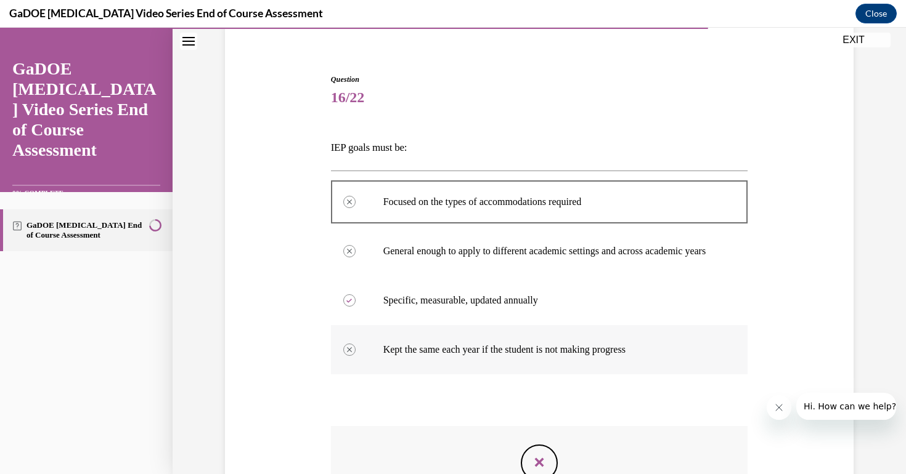
scroll to position [105, 0]
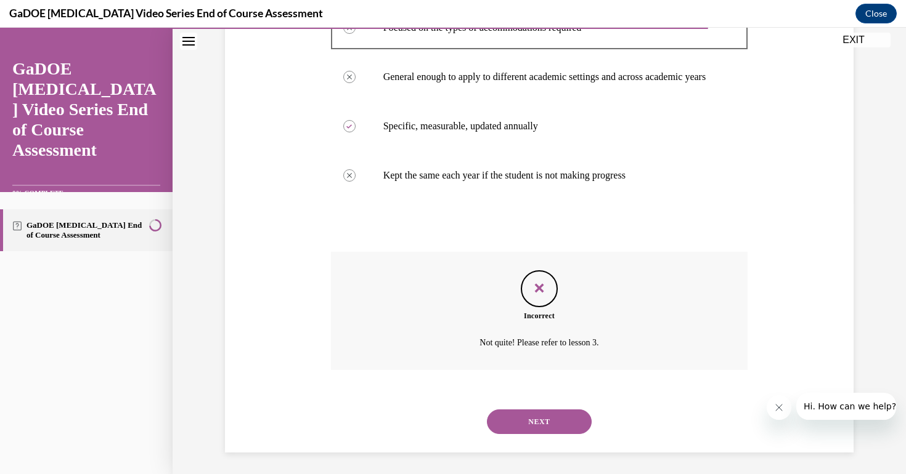
click at [531, 423] on button "NEXT" at bounding box center [539, 422] width 105 height 25
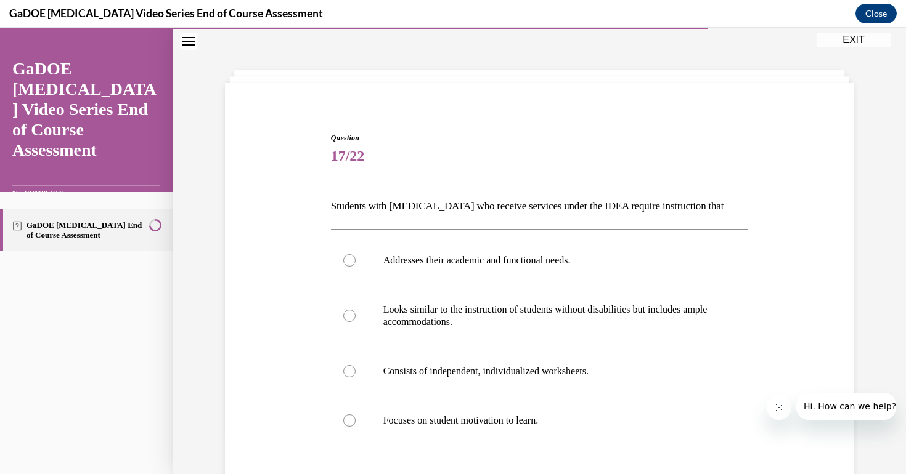
scroll to position [70, 0]
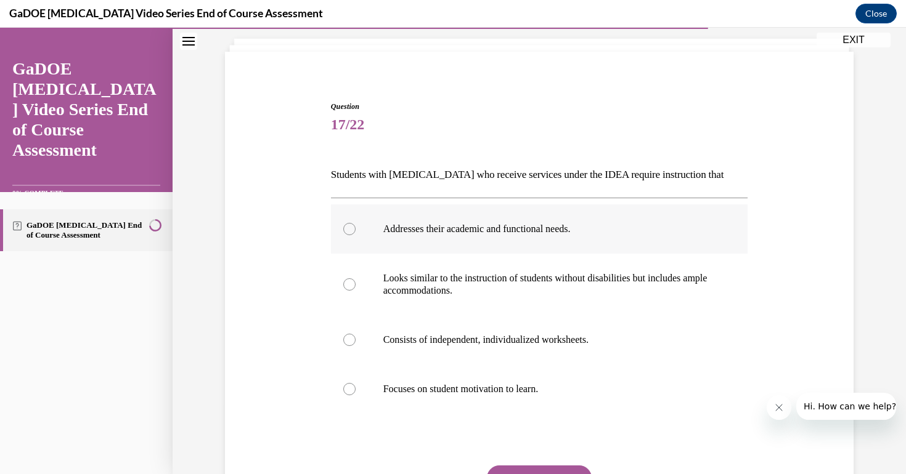
click at [446, 234] on p "Addresses their academic and functional needs." at bounding box center [550, 229] width 334 height 12
click at [356, 234] on input "Addresses their academic and functional needs." at bounding box center [349, 229] width 12 height 12
radio input "true"
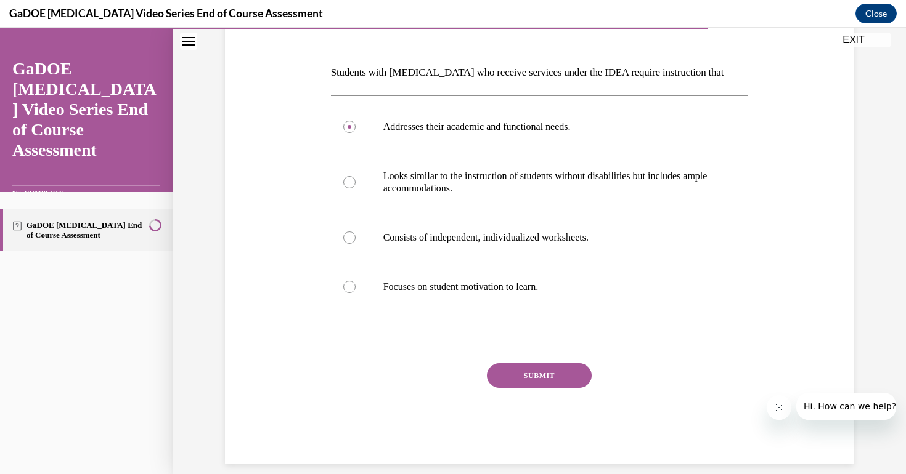
click at [553, 372] on button "SUBMIT" at bounding box center [539, 376] width 105 height 25
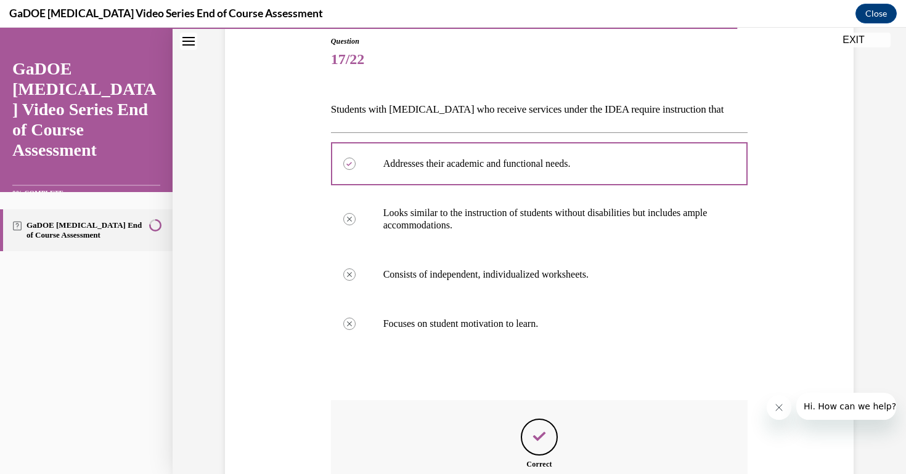
scroll to position [272, 0]
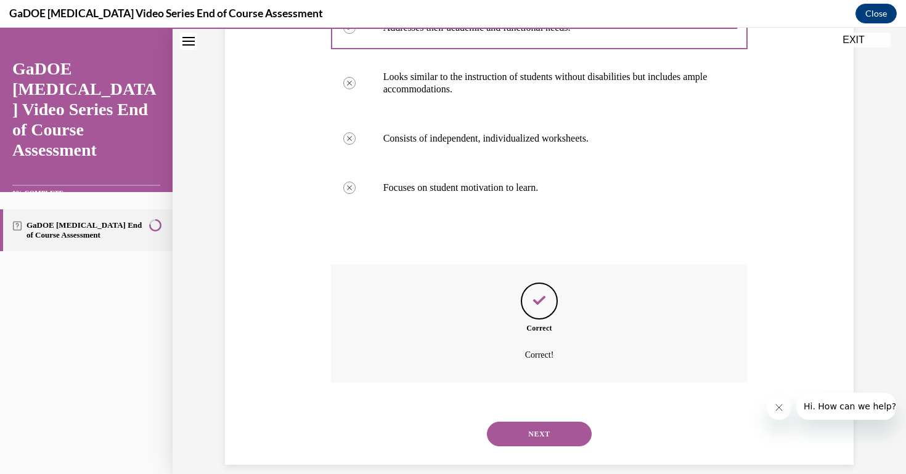
click at [548, 422] on button "NEXT" at bounding box center [539, 434] width 105 height 25
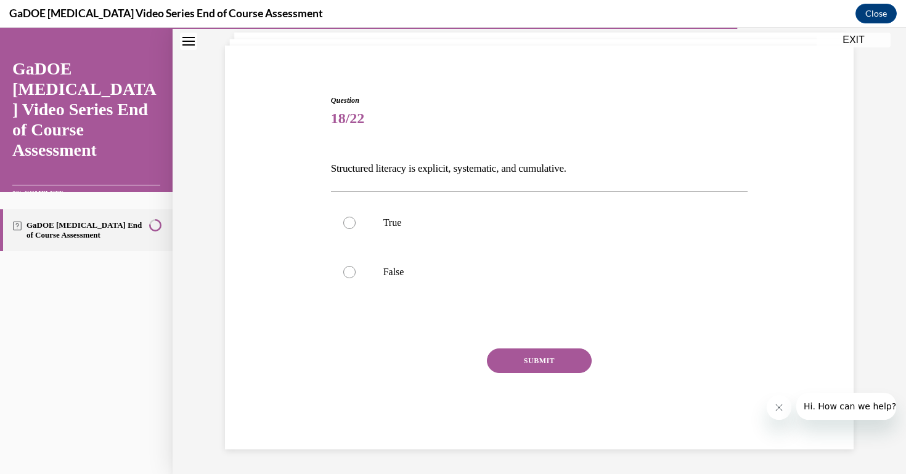
scroll to position [55, 0]
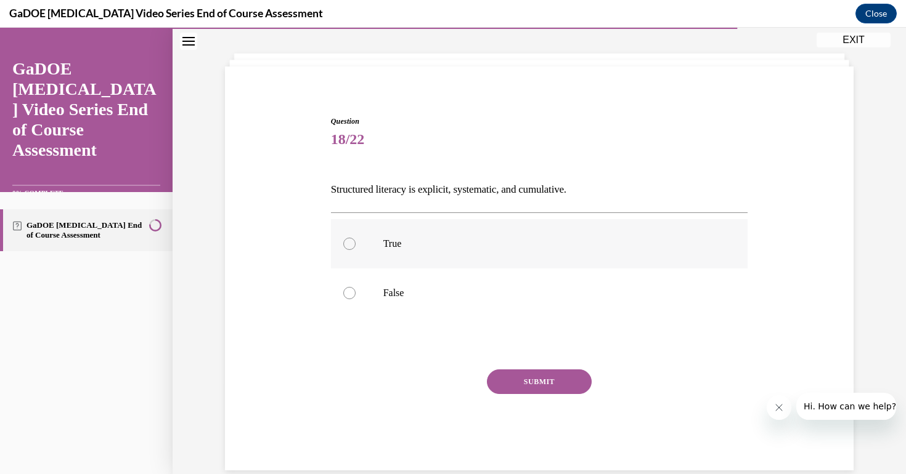
click at [386, 251] on label "True" at bounding box center [539, 243] width 417 height 49
click at [356, 250] on input "True" at bounding box center [349, 244] width 12 height 12
radio input "true"
click at [561, 388] on button "SUBMIT" at bounding box center [539, 382] width 105 height 25
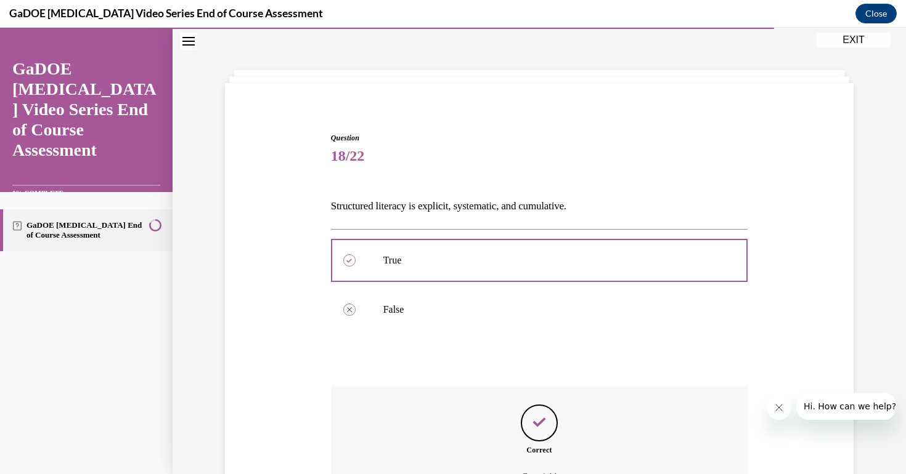
scroll to position [161, 0]
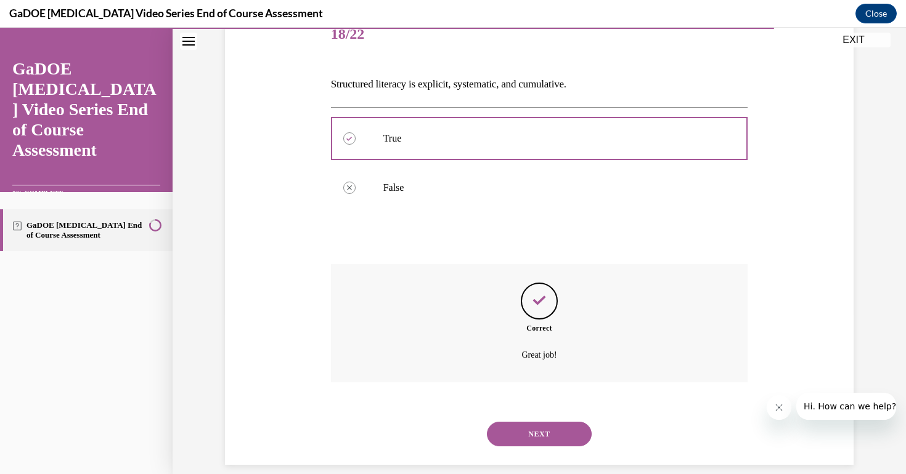
click at [551, 422] on button "NEXT" at bounding box center [539, 434] width 105 height 25
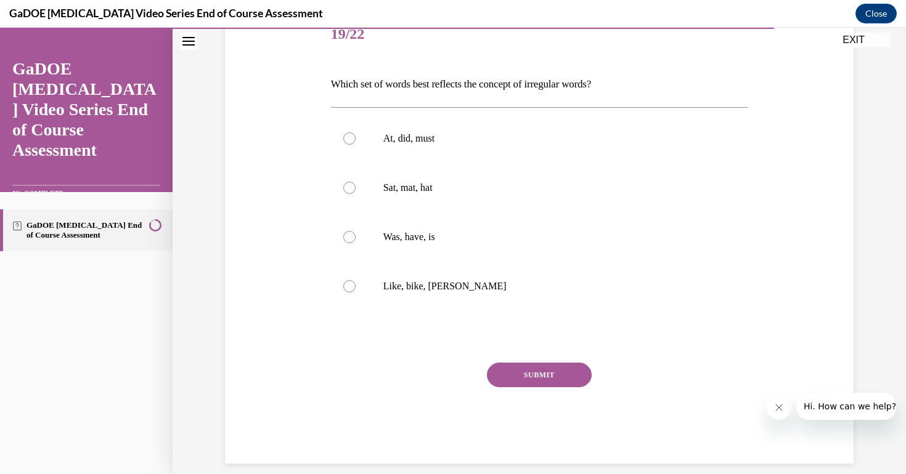
scroll to position [158, 0]
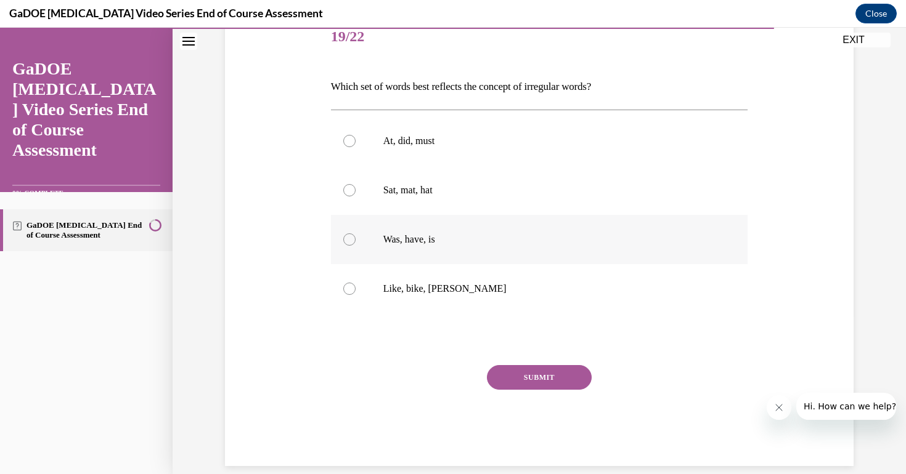
click at [404, 261] on label "Was, have, is" at bounding box center [539, 239] width 417 height 49
click at [356, 246] on input "Was, have, is" at bounding box center [349, 240] width 12 height 12
radio input "true"
click at [527, 401] on div "SUBMIT" at bounding box center [539, 396] width 417 height 62
click at [555, 412] on div "SUBMIT" at bounding box center [539, 396] width 417 height 62
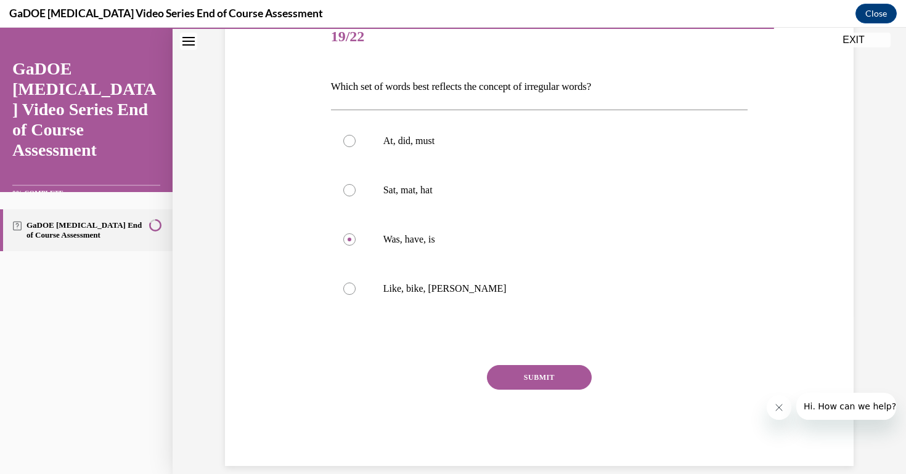
click at [556, 403] on div "SUBMIT" at bounding box center [539, 396] width 417 height 62
click at [547, 379] on button "SUBMIT" at bounding box center [539, 376] width 105 height 25
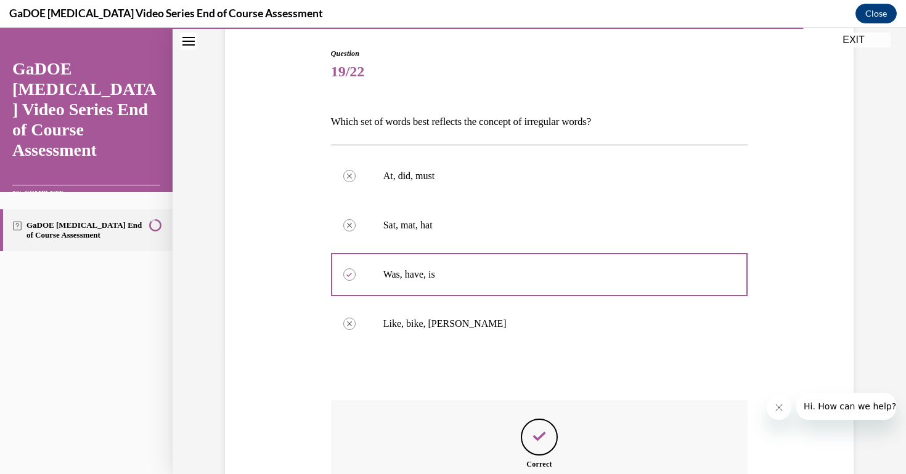
scroll to position [259, 0]
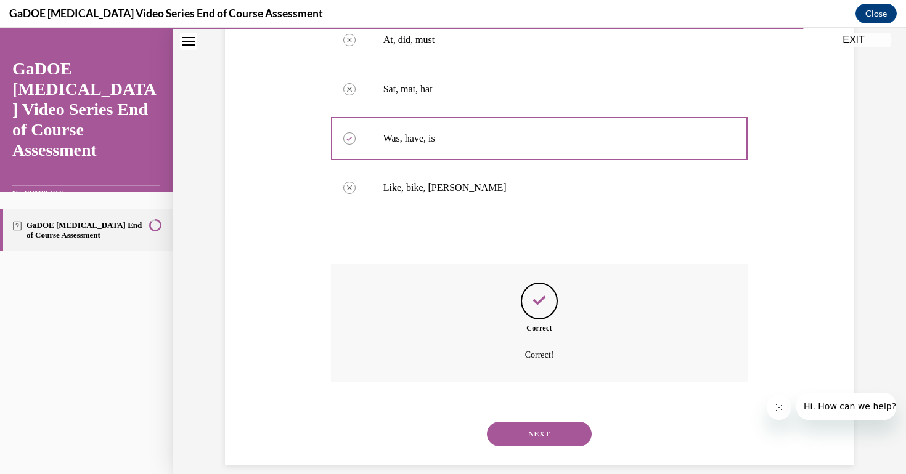
click at [537, 426] on button "NEXT" at bounding box center [539, 434] width 105 height 25
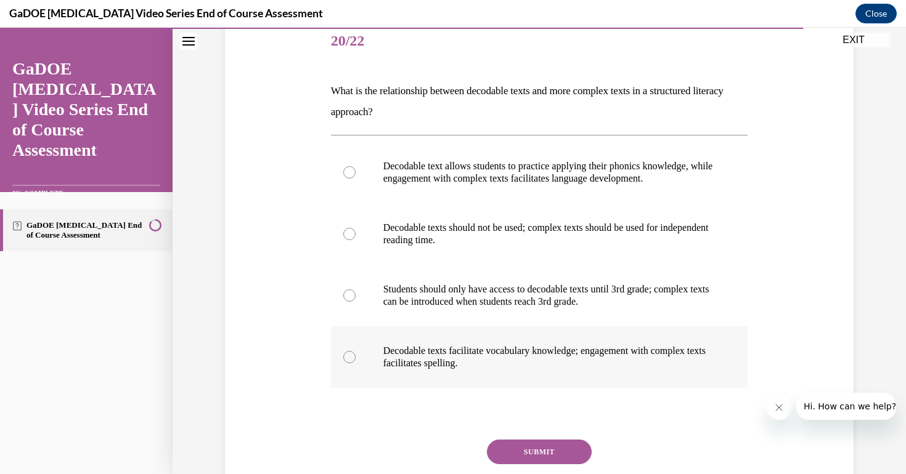
scroll to position [155, 0]
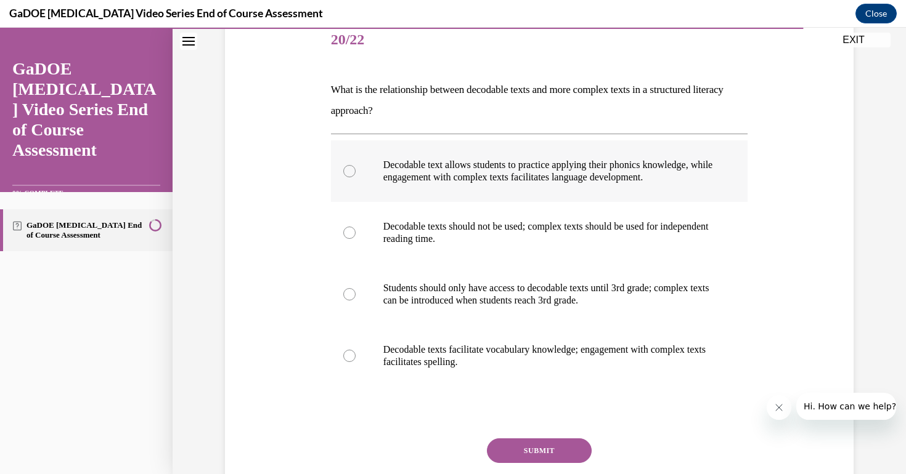
click at [558, 182] on p "Decodable text allows students to practice applying their phonics knowledge, wh…" at bounding box center [550, 171] width 334 height 25
click at [356, 177] on input "Decodable text allows students to practice applying their phonics knowledge, wh…" at bounding box center [349, 171] width 12 height 12
radio input "true"
click at [534, 454] on button "SUBMIT" at bounding box center [539, 451] width 105 height 25
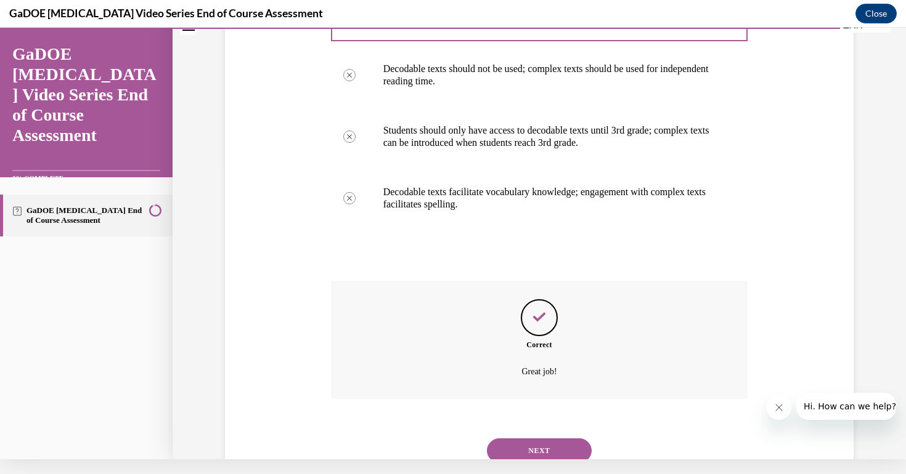
scroll to position [330, 0]
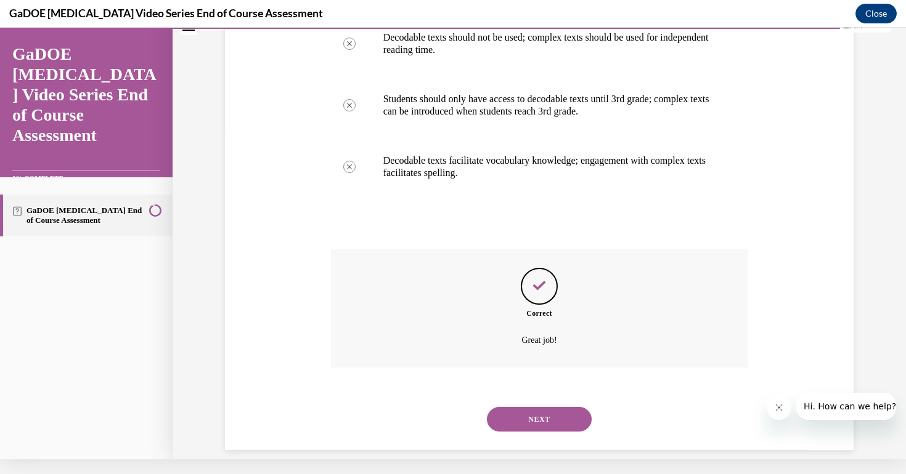
click at [575, 408] on button "NEXT" at bounding box center [539, 419] width 105 height 25
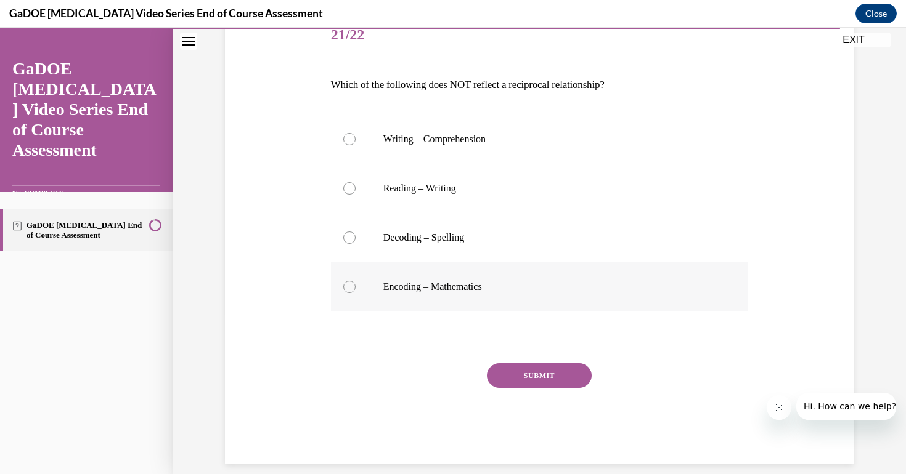
click at [417, 309] on label "Encoding – Mathematics" at bounding box center [539, 287] width 417 height 49
click at [356, 293] on input "Encoding – Mathematics" at bounding box center [349, 287] width 12 height 12
radio input "true"
click at [765, 182] on div "Question 21/22 Which of the following does NOT reflect a reciprocal relationshi…" at bounding box center [539, 219] width 635 height 491
drag, startPoint x: 325, startPoint y: 79, endPoint x: 519, endPoint y: 298, distance: 292.1
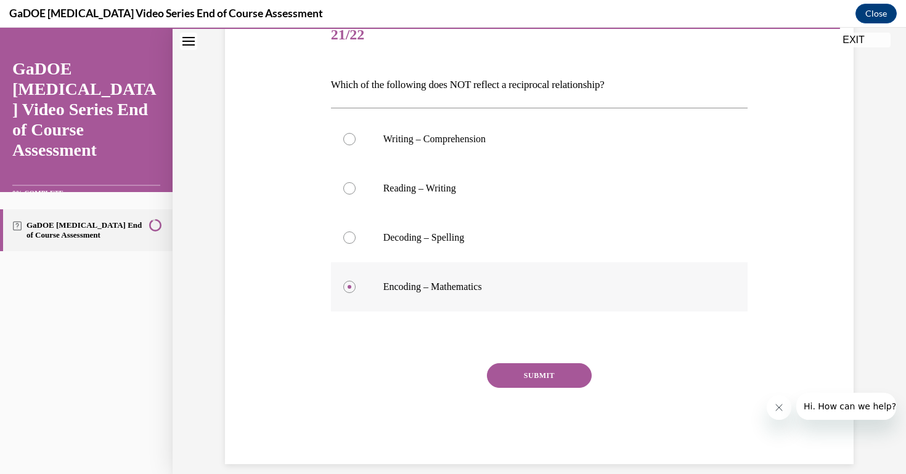
click at [519, 298] on div "Question 21/22 Which of the following does NOT reflect a reciprocal relationshi…" at bounding box center [539, 219] width 635 height 491
copy div "Which of the following does NOT reflect a reciprocal relationship? Writing – Co…"
click at [452, 348] on div "Question 21/22 Which of the following does NOT reflect a reciprocal relationshi…" at bounding box center [539, 238] width 417 height 454
click at [542, 378] on button "SUBMIT" at bounding box center [539, 376] width 105 height 25
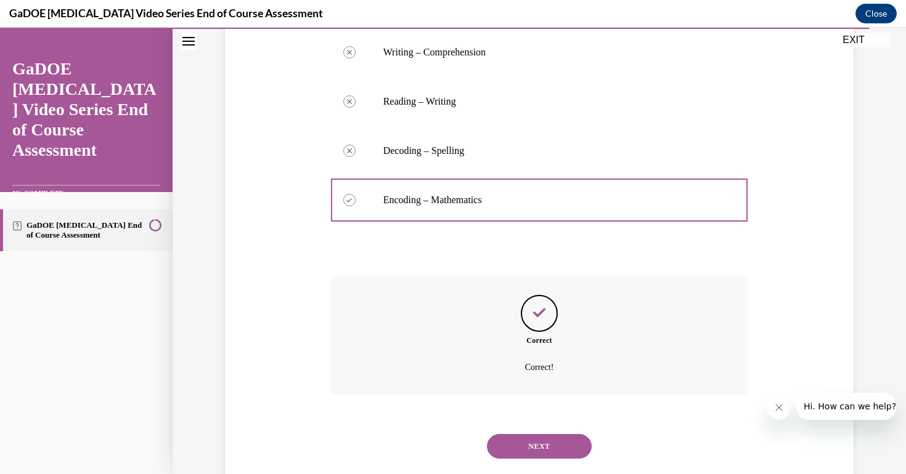
scroll to position [259, 0]
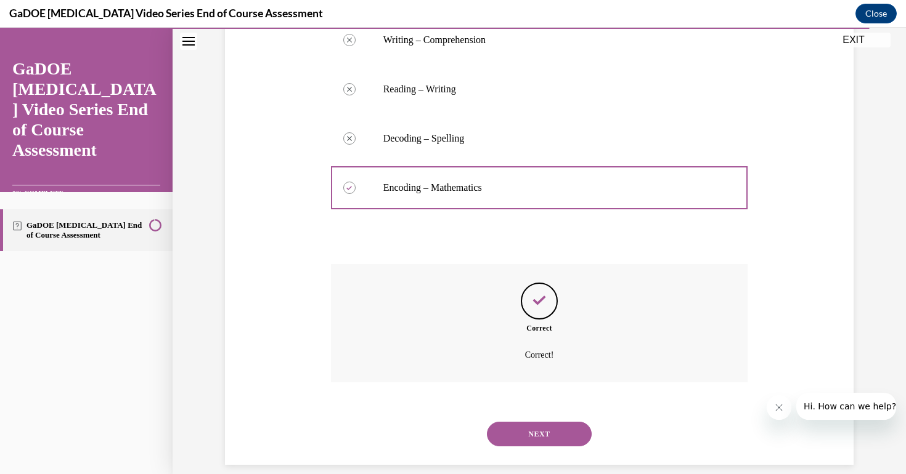
click at [529, 422] on button "NEXT" at bounding box center [539, 434] width 105 height 25
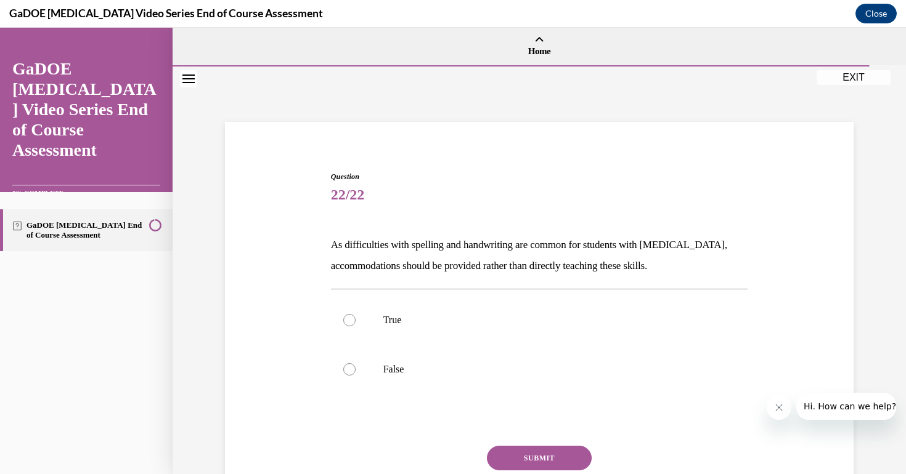
scroll to position [0, 0]
click at [360, 371] on label "False" at bounding box center [539, 369] width 417 height 49
click at [356, 371] on input "False" at bounding box center [349, 370] width 12 height 12
radio input "true"
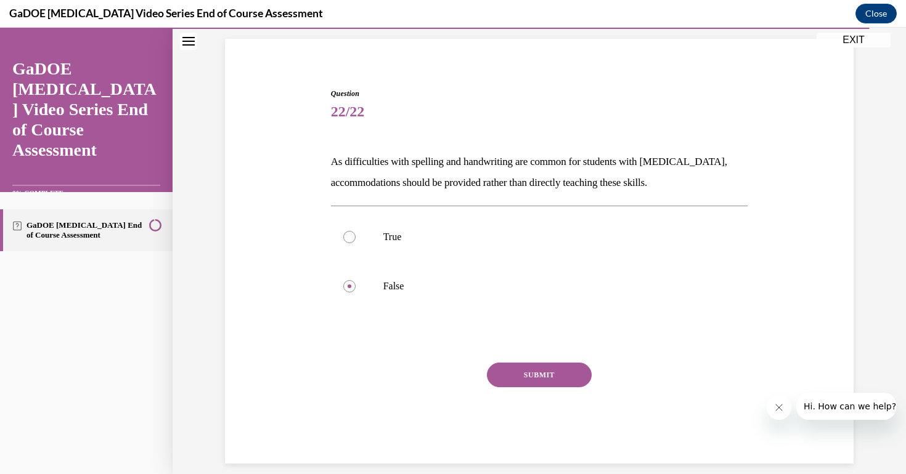
scroll to position [83, 0]
click at [552, 375] on button "SUBMIT" at bounding box center [539, 376] width 105 height 25
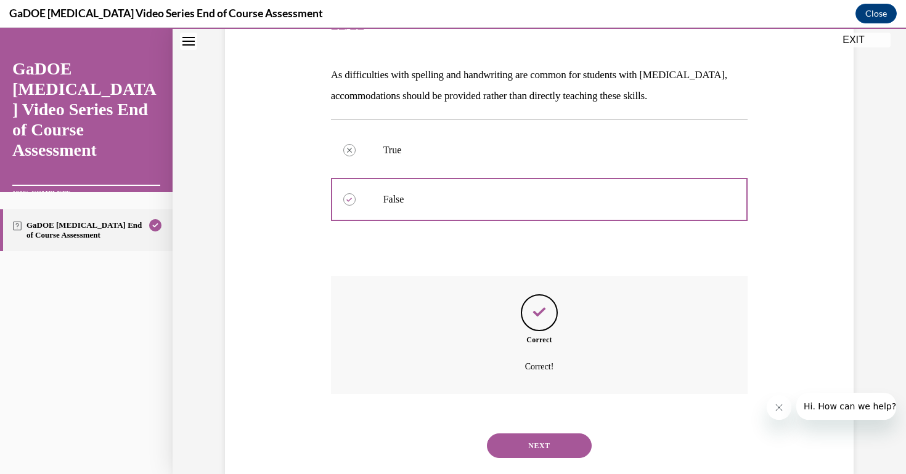
scroll to position [182, 0]
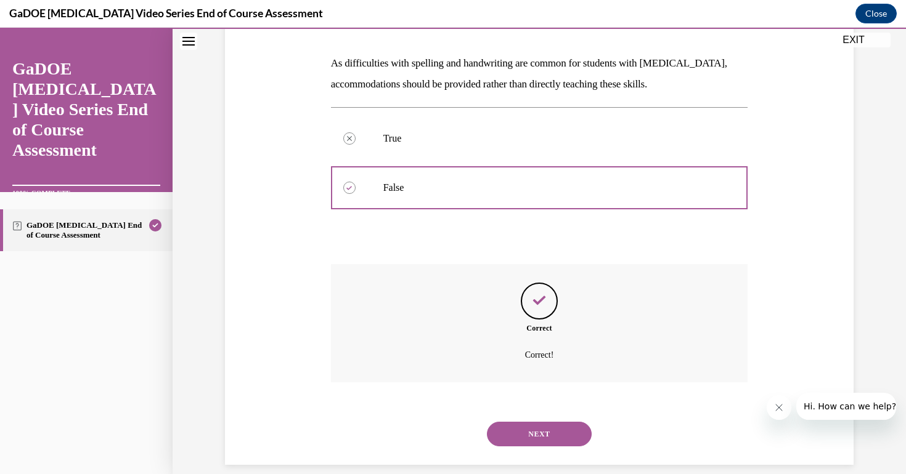
click at [540, 422] on button "NEXT" at bounding box center [539, 434] width 105 height 25
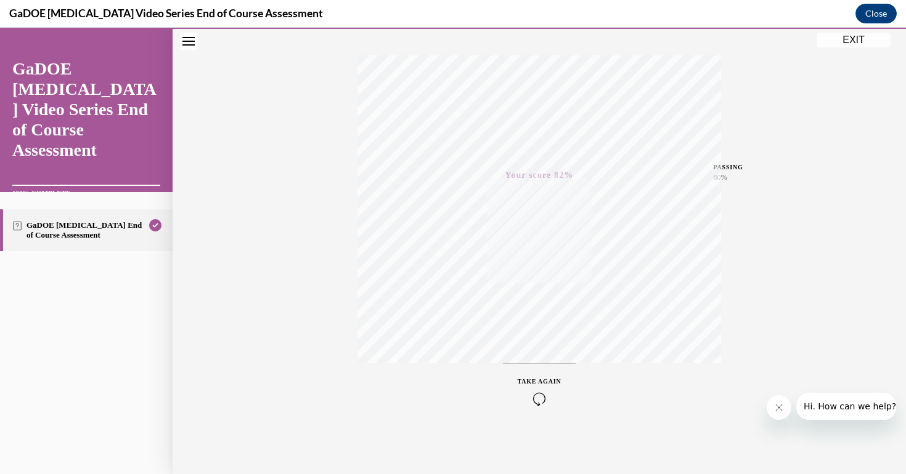
scroll to position [185, 0]
click at [859, 40] on button "EXIT" at bounding box center [854, 40] width 74 height 15
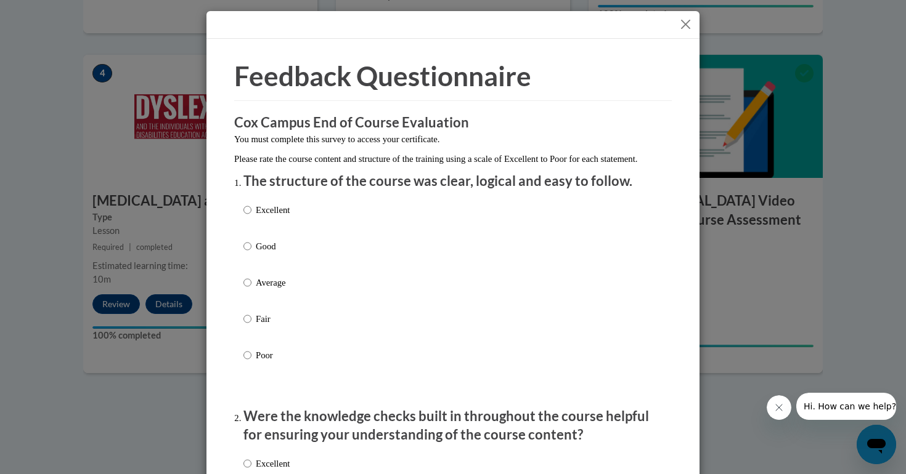
click at [248, 217] on input "Excellent" at bounding box center [247, 210] width 8 height 14
radio input "true"
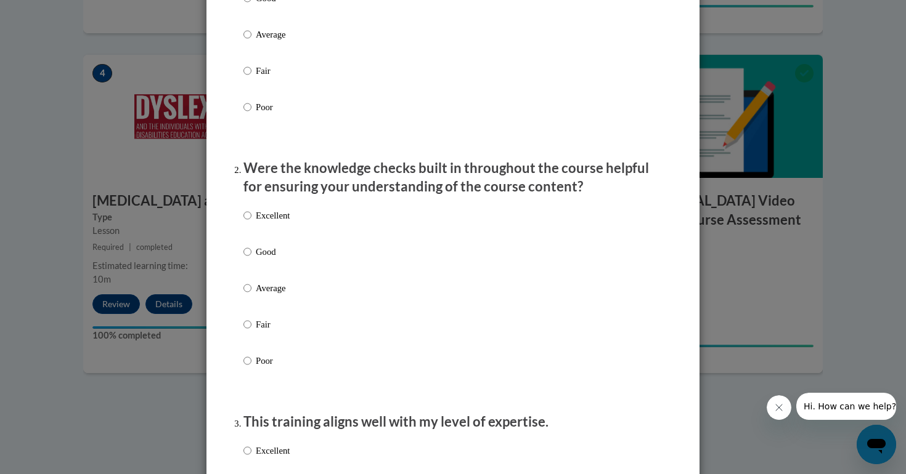
scroll to position [251, 0]
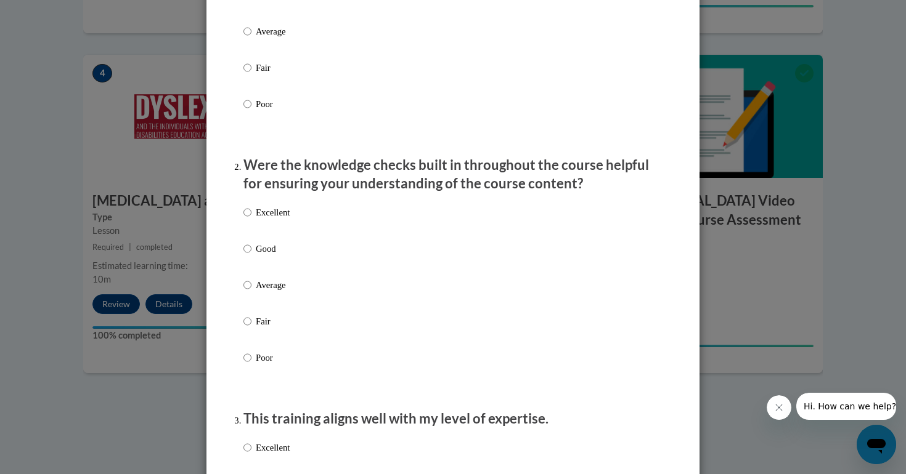
click at [245, 256] on input "Good" at bounding box center [247, 249] width 8 height 14
radio input "true"
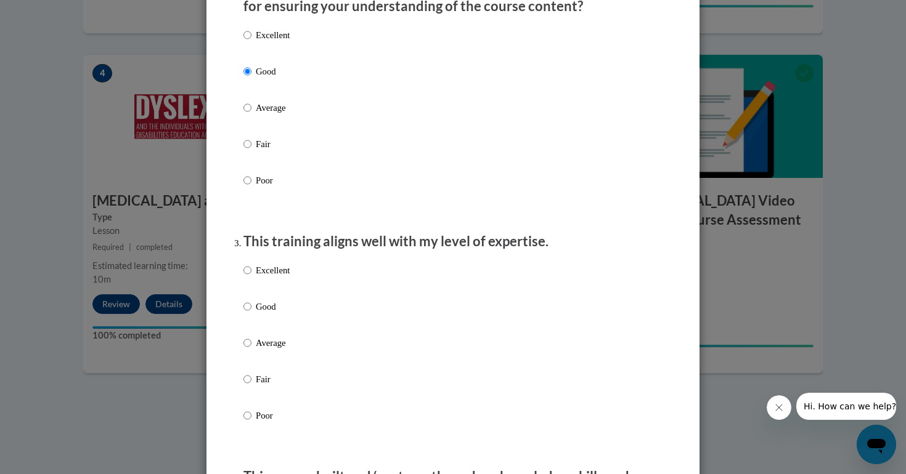
scroll to position [454, 0]
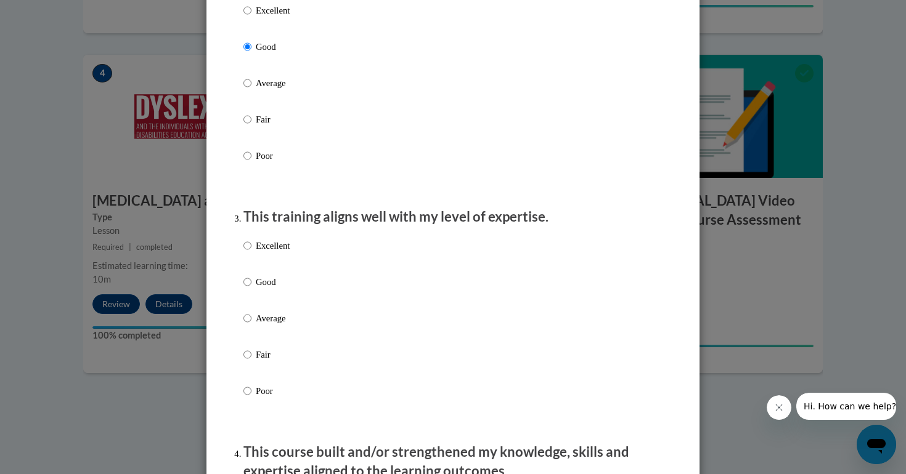
click at [247, 289] on input "Good" at bounding box center [247, 282] width 8 height 14
radio input "true"
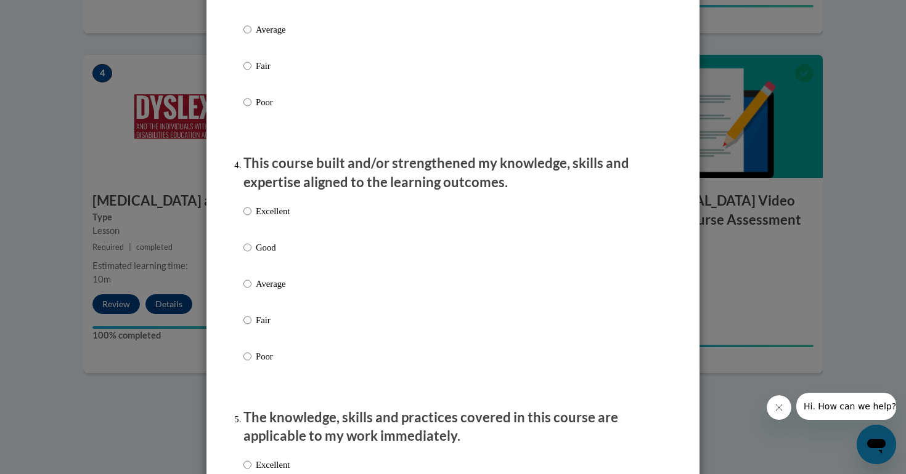
scroll to position [743, 0]
click at [252, 220] on label "Excellent" at bounding box center [266, 220] width 46 height 33
click at [251, 218] on input "Excellent" at bounding box center [247, 211] width 8 height 14
radio input "true"
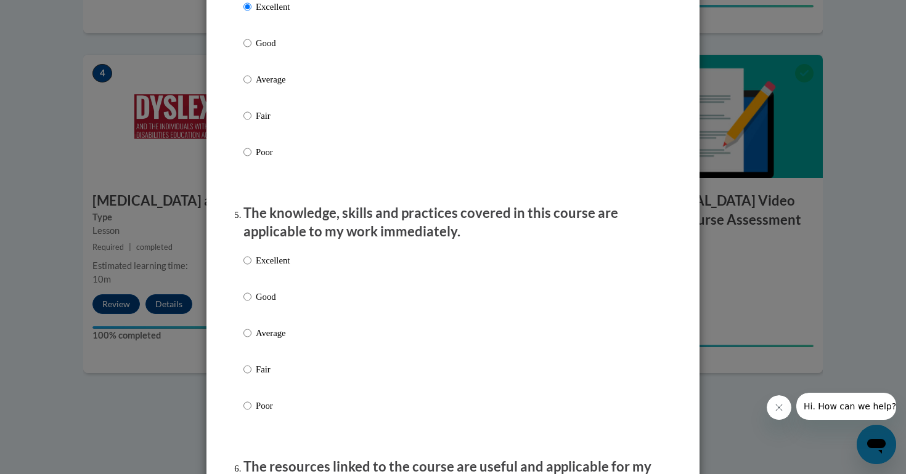
scroll to position [960, 0]
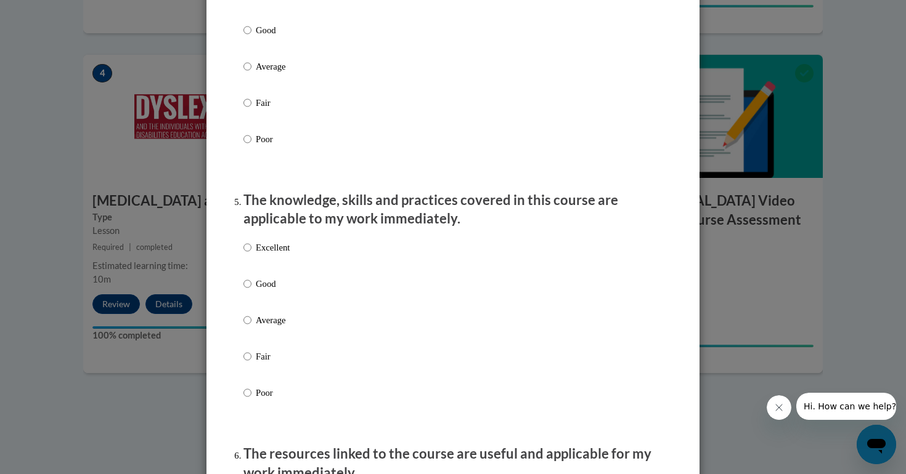
click at [253, 290] on label "Good" at bounding box center [266, 293] width 46 height 33
click at [251, 290] on input "Good" at bounding box center [247, 284] width 8 height 14
radio input "true"
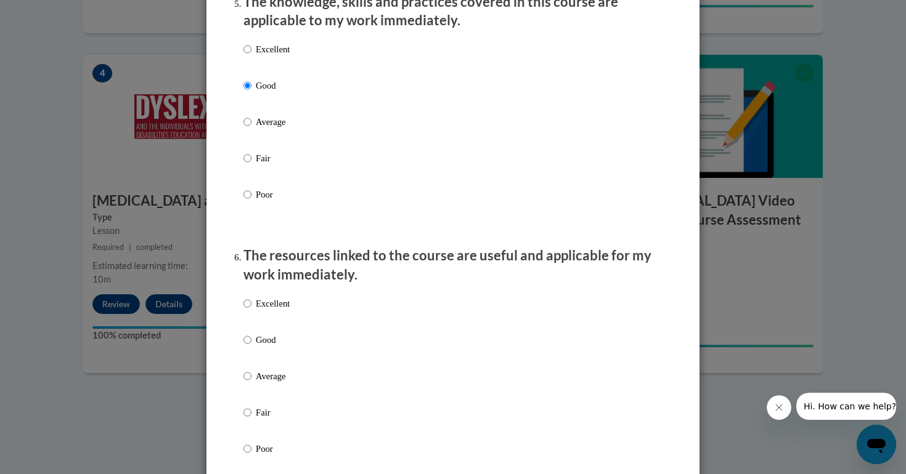
scroll to position [1160, 0]
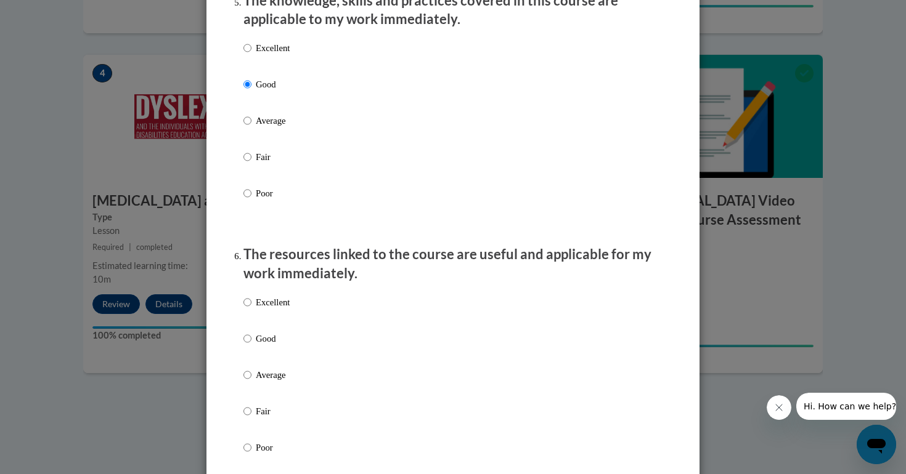
click at [253, 340] on label "Good" at bounding box center [266, 348] width 46 height 33
click at [251, 340] on input "Good" at bounding box center [247, 339] width 8 height 14
radio input "true"
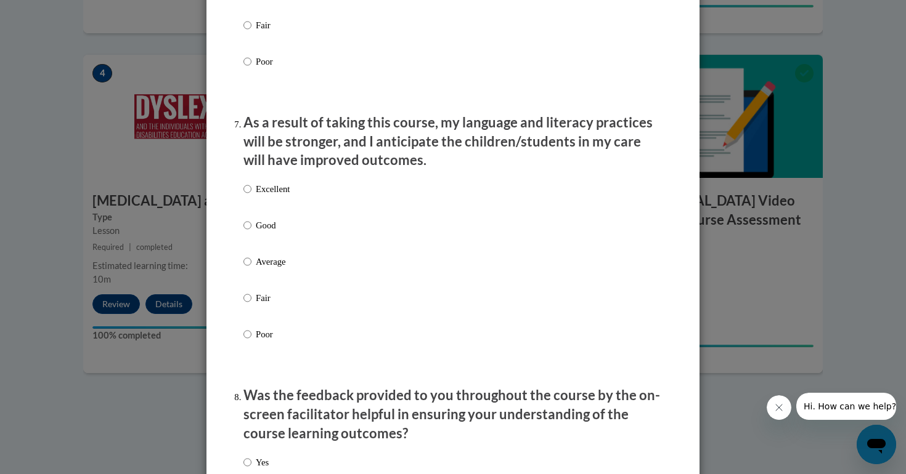
scroll to position [1547, 0]
click at [261, 231] on p "Good" at bounding box center [273, 225] width 34 height 14
click at [251, 231] on input "Good" at bounding box center [247, 225] width 8 height 14
radio input "true"
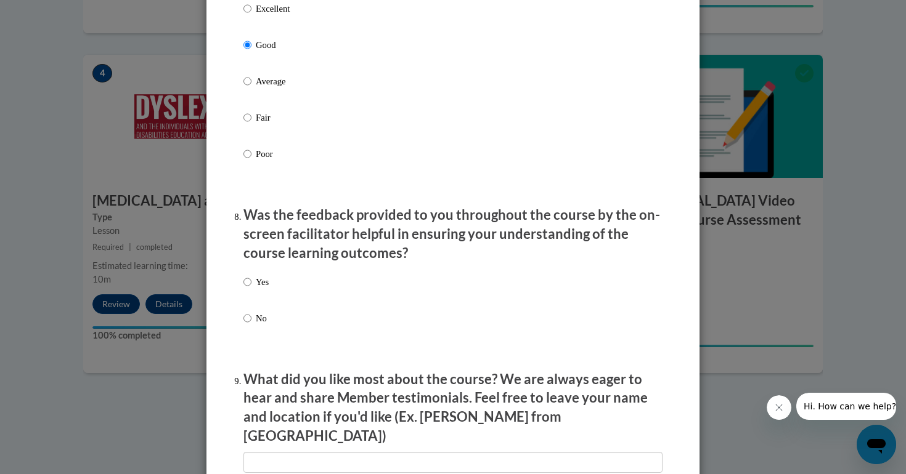
scroll to position [1735, 0]
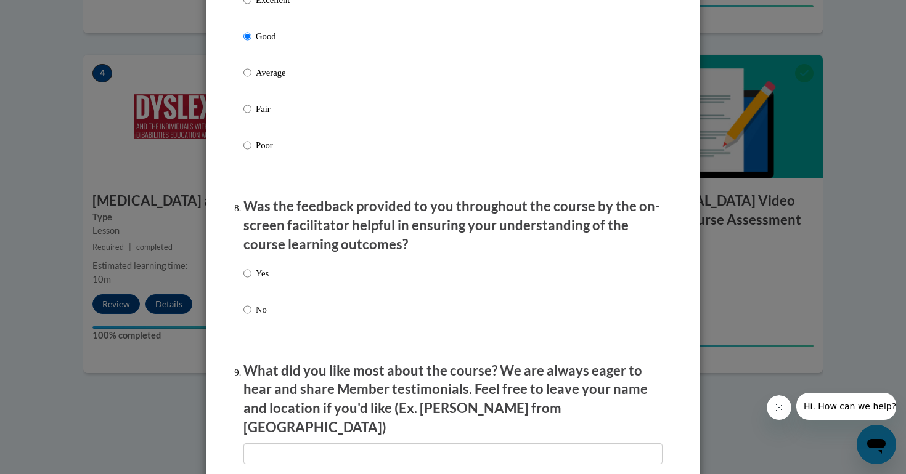
click at [255, 274] on label "Yes" at bounding box center [255, 283] width 25 height 33
click at [251, 274] on input "Yes" at bounding box center [247, 274] width 8 height 14
radio input "true"
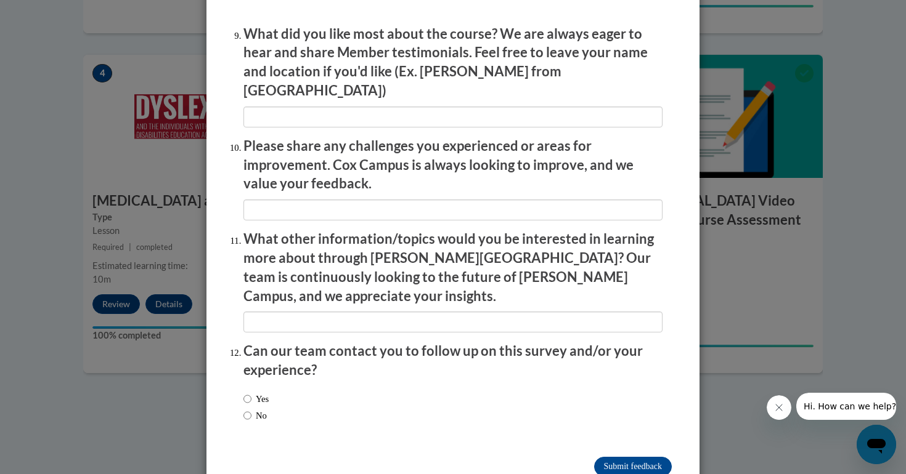
scroll to position [2072, 0]
click at [262, 410] on label "No" at bounding box center [254, 417] width 23 height 14
click at [251, 410] on input "No" at bounding box center [247, 417] width 8 height 14
radio input "true"
click at [252, 393] on label "Yes" at bounding box center [255, 400] width 25 height 14
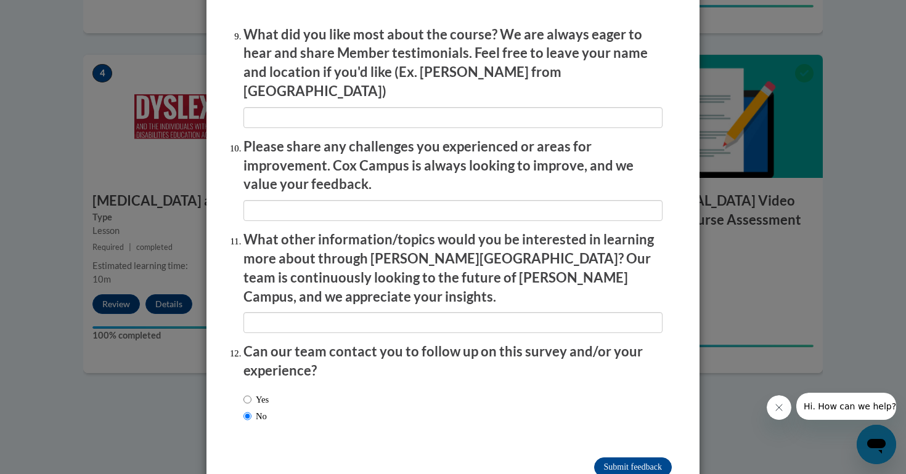
click at [251, 393] on input "Yes" at bounding box center [247, 400] width 8 height 14
radio input "true"
click at [643, 458] on input "Submit feedback" at bounding box center [633, 468] width 78 height 20
